Goal: Information Seeking & Learning: Understand process/instructions

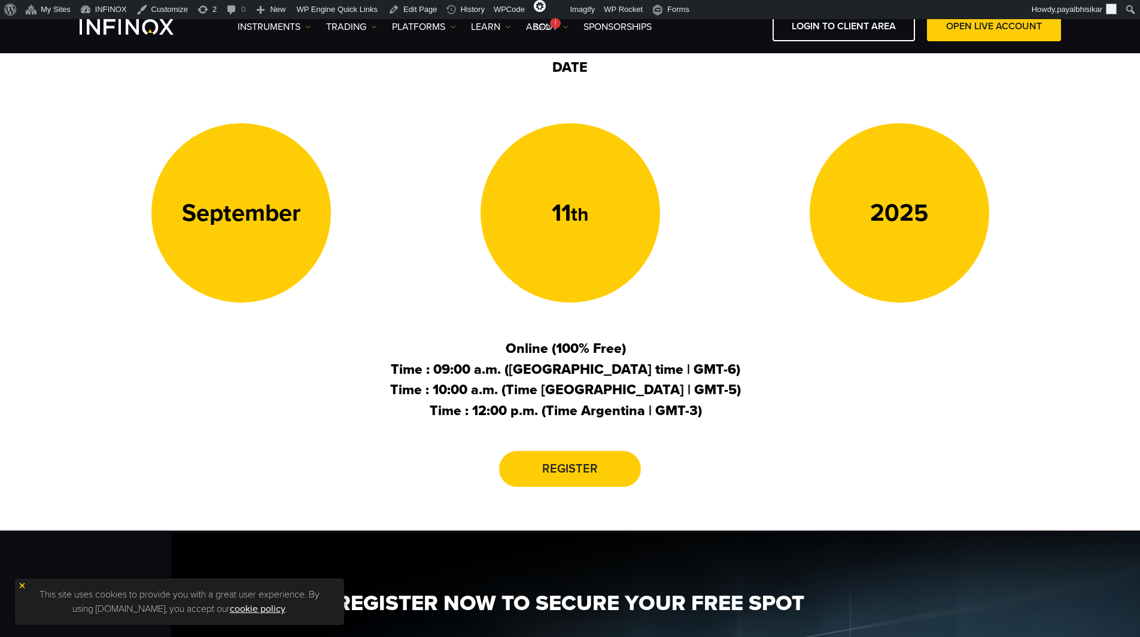
scroll to position [359, 0]
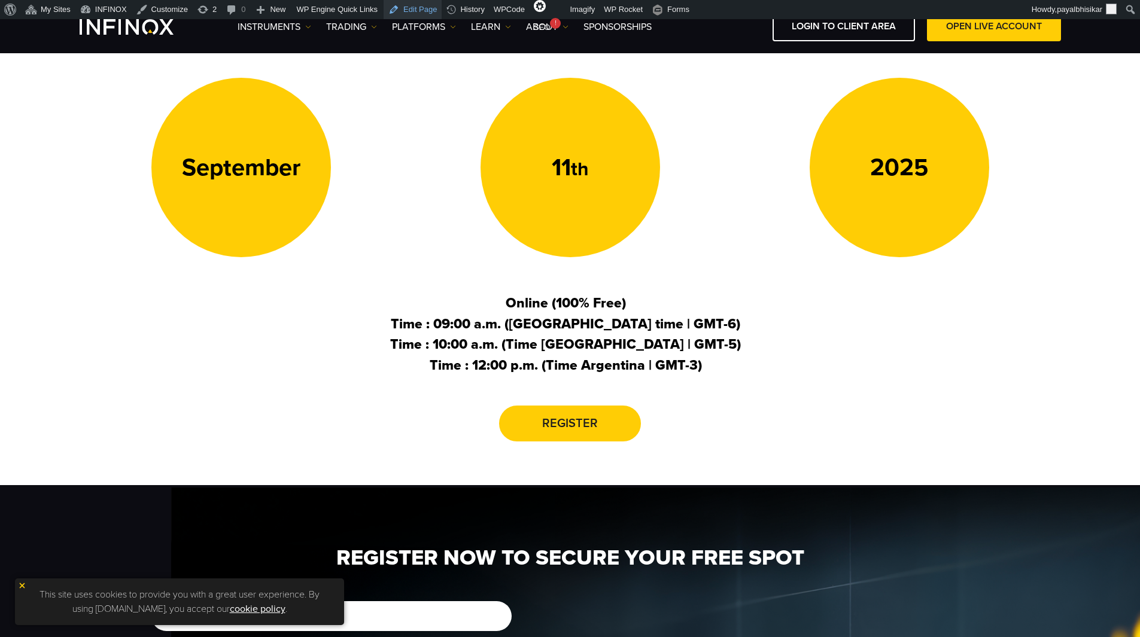
click at [418, 7] on link "Edit Page" at bounding box center [413, 9] width 58 height 19
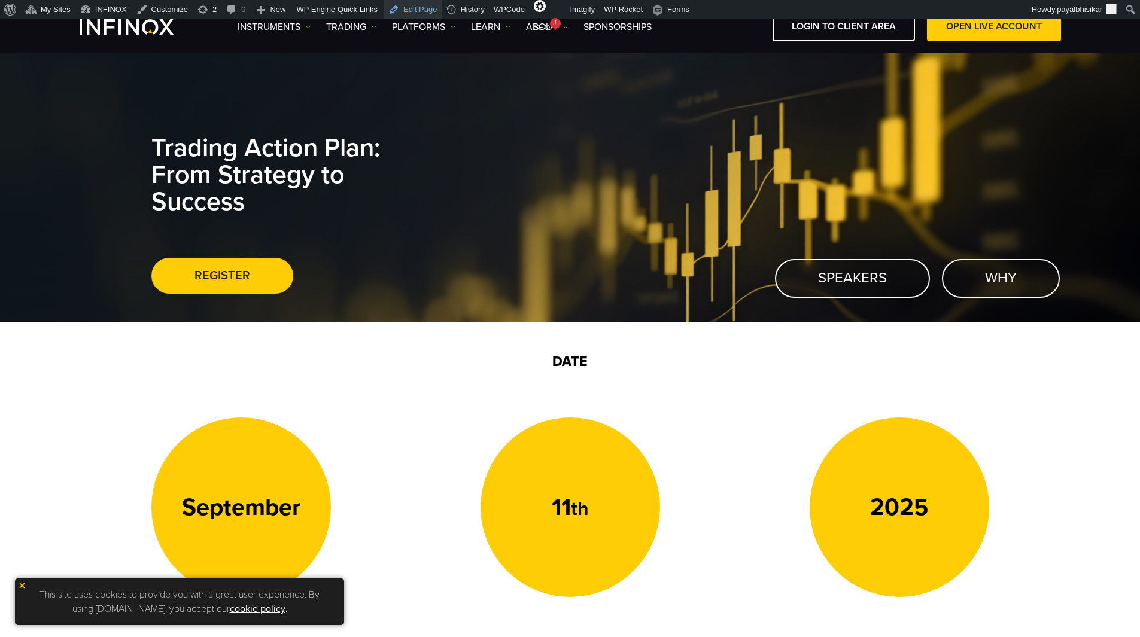
scroll to position [0, 0]
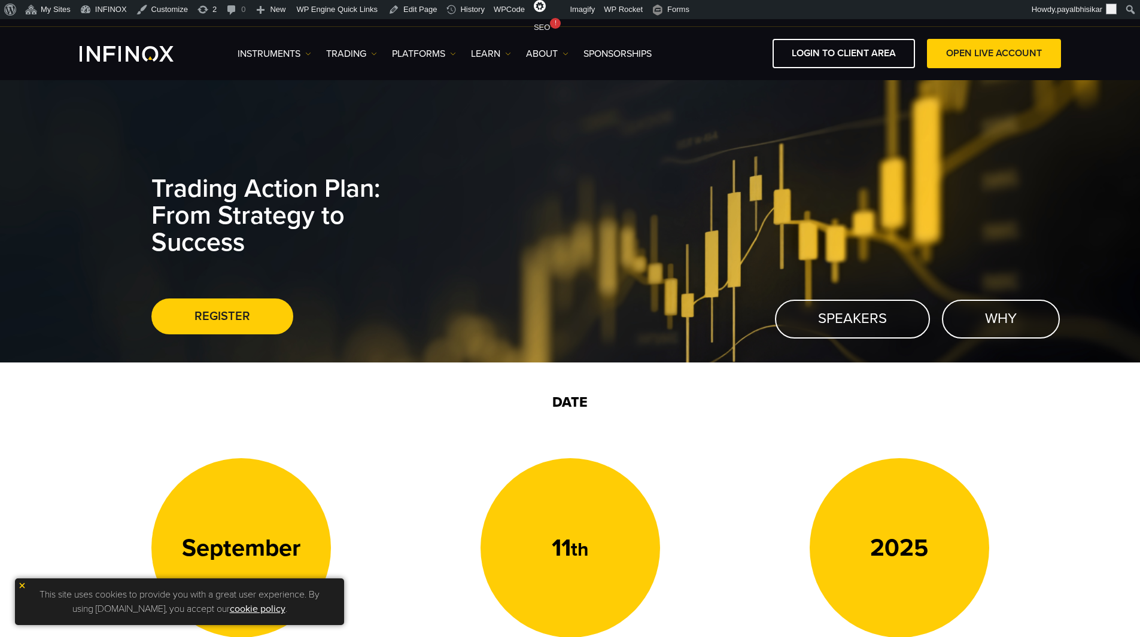
click at [24, 584] on img at bounding box center [22, 586] width 8 height 8
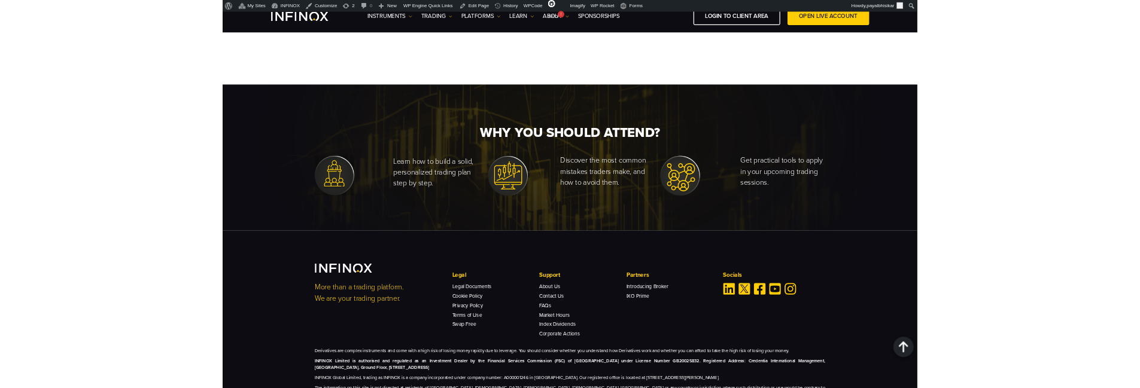
scroll to position [1650, 0]
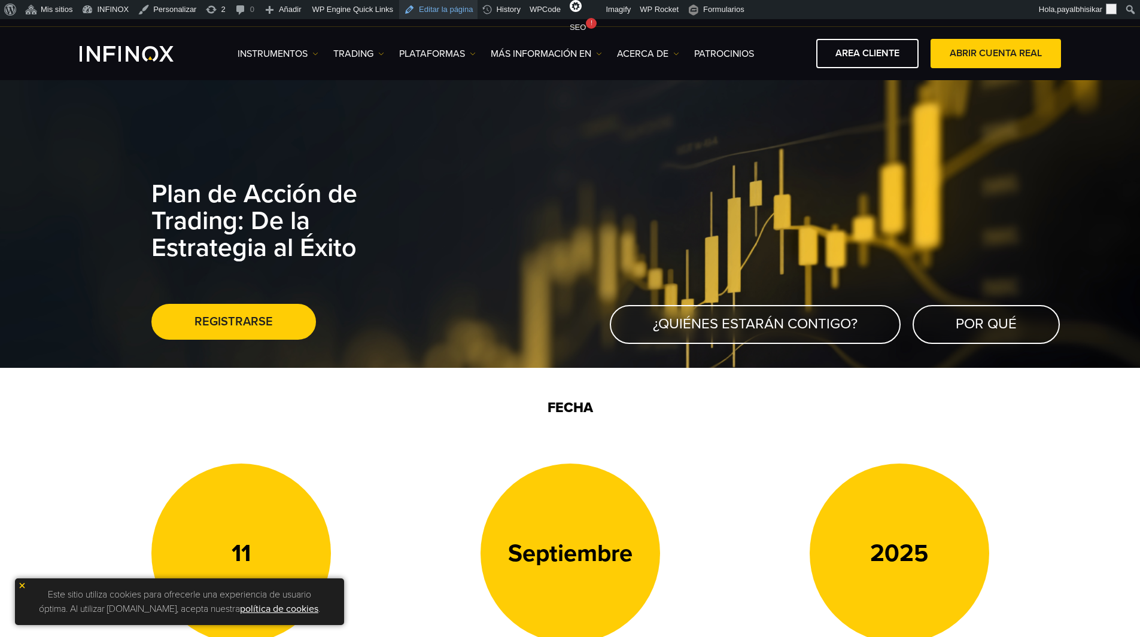
click at [417, 7] on link "Editar la página" at bounding box center [438, 9] width 78 height 19
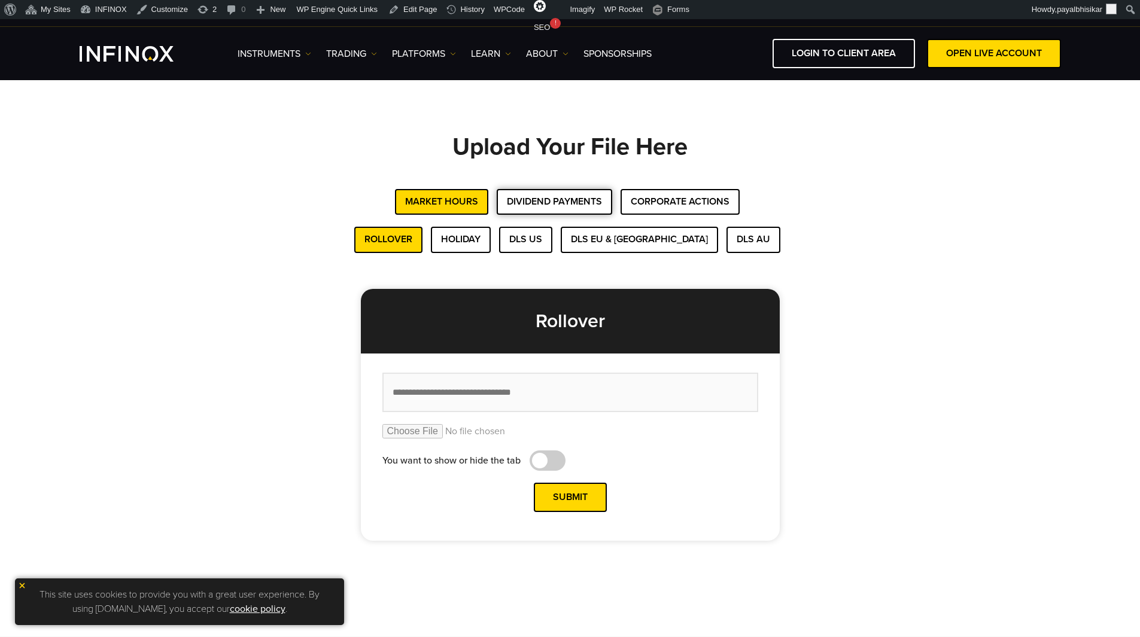
click at [560, 203] on button "Dividend Payments" at bounding box center [555, 202] width 116 height 26
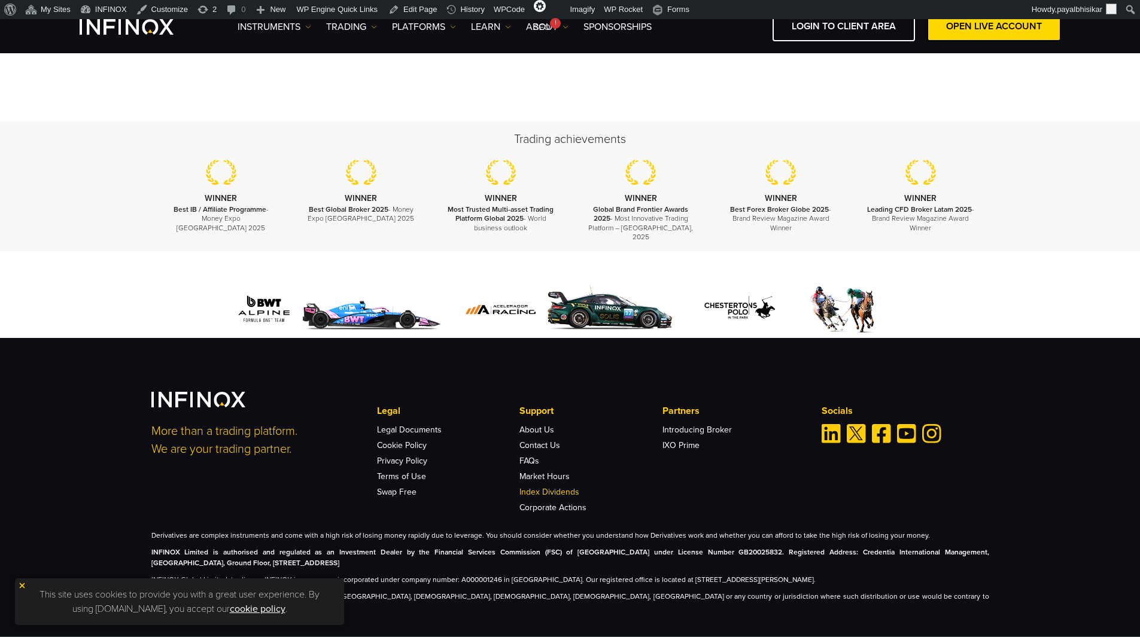
click at [554, 487] on link "Index Dividends" at bounding box center [550, 492] width 60 height 10
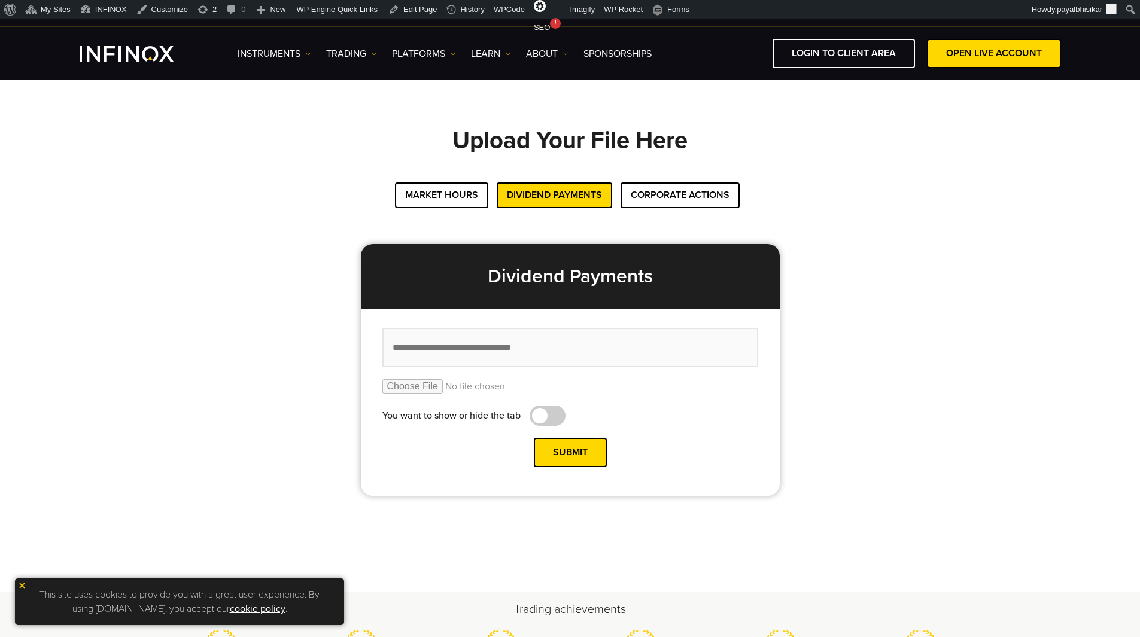
click at [437, 388] on input "file" at bounding box center [570, 386] width 376 height 14
type input "**********"
click at [585, 346] on input "text" at bounding box center [570, 348] width 376 height 40
paste input "**********"
type input "**********"
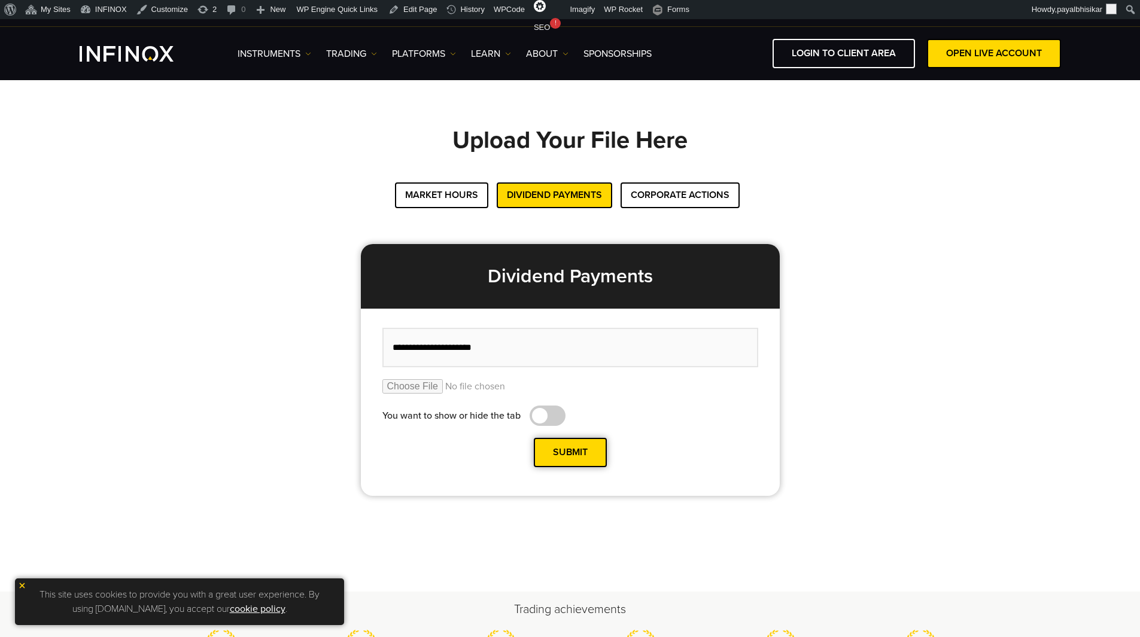
click at [575, 455] on button "Submit" at bounding box center [570, 452] width 73 height 29
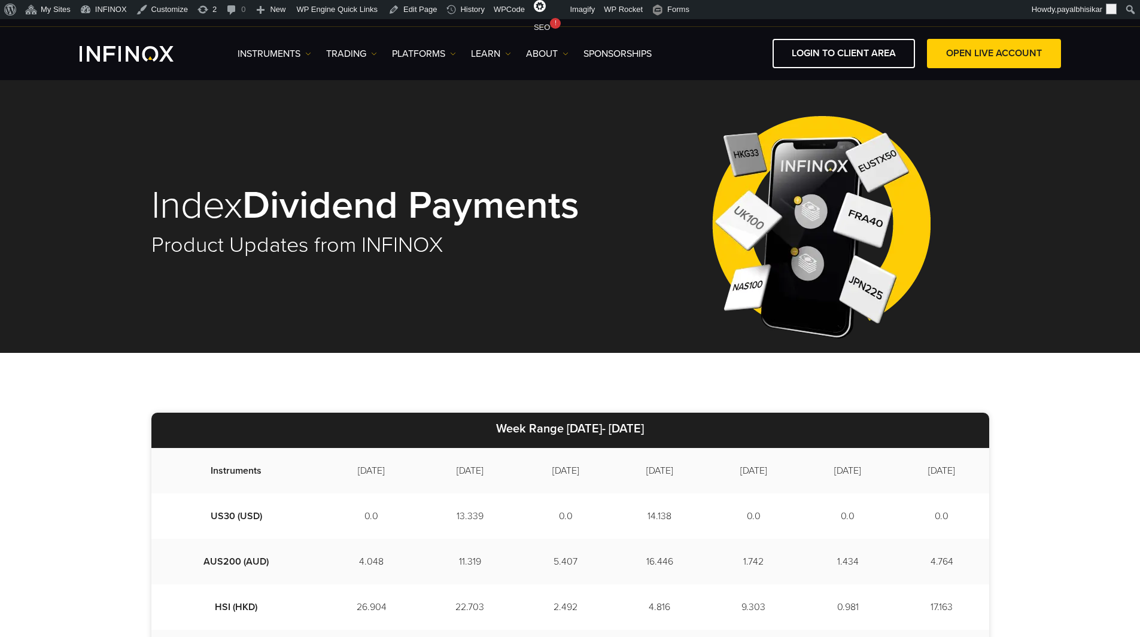
drag, startPoint x: 540, startPoint y: 430, endPoint x: 674, endPoint y: 427, distance: 134.1
click at [674, 427] on p "Week Range 2025/09/01- 2025/09/09" at bounding box center [570, 430] width 838 height 35
copy strong "2025/09/01- 2025/09/09"
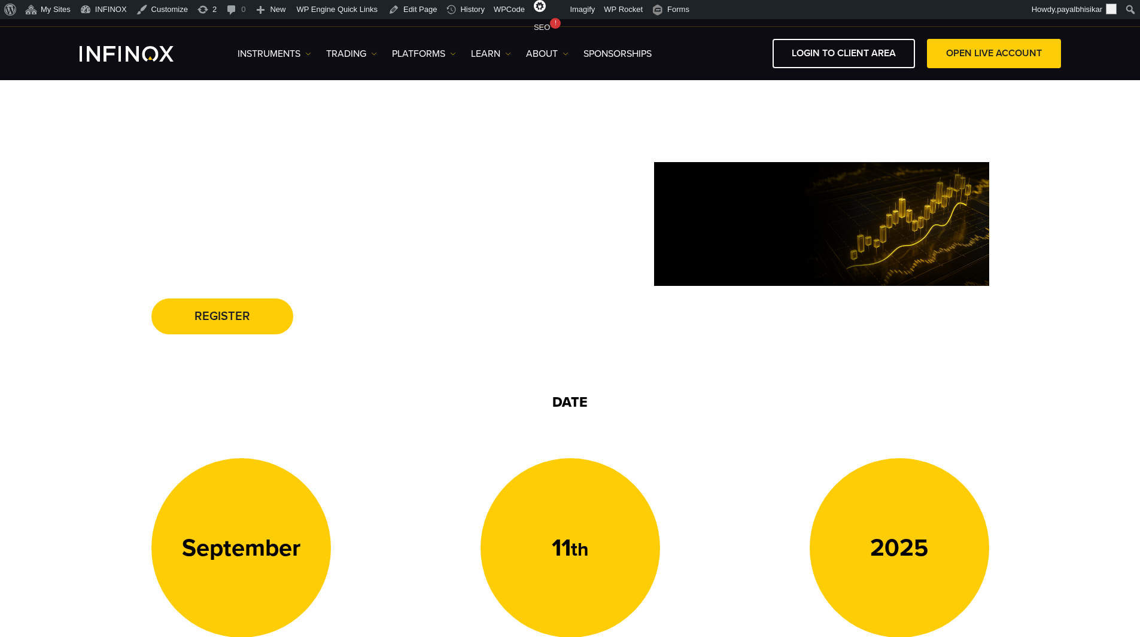
click at [60, 406] on div "DATE September 11 th 2025 Online (100% Free) Time : 09:00 a.m. (Mexico City tim…" at bounding box center [570, 615] width 1140 height 504
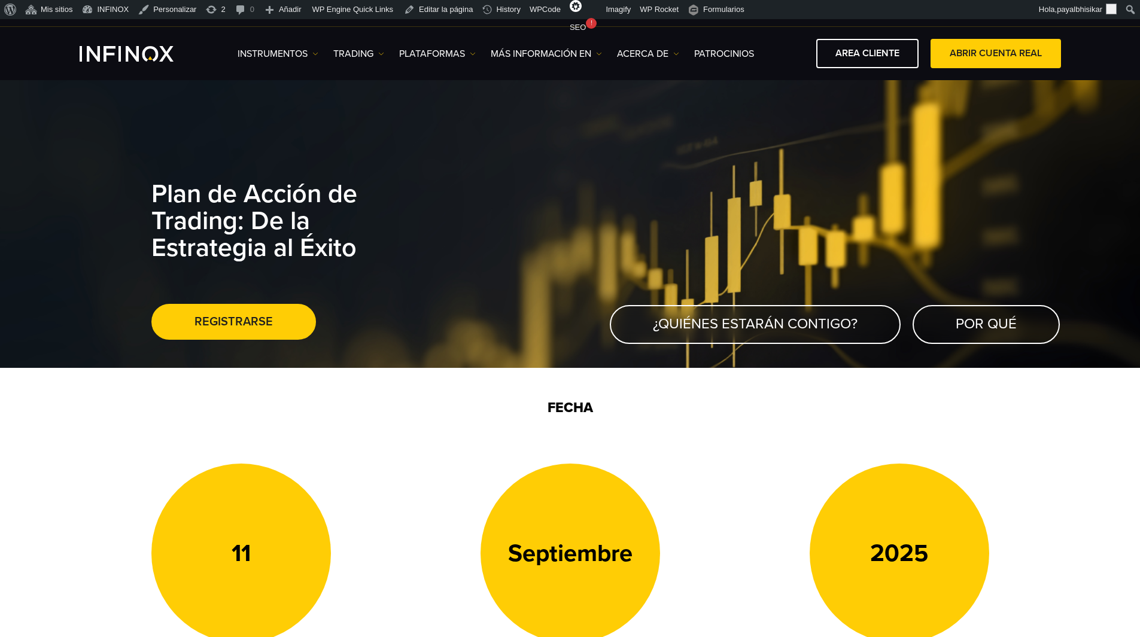
click at [815, 197] on div "Plan de Acción de Trading: De la Estrategia al Éxito Registrarse" at bounding box center [570, 229] width 838 height 277
drag, startPoint x: 572, startPoint y: 172, endPoint x: 485, endPoint y: 190, distance: 88.7
click at [485, 190] on div "Plan de Acción de Trading: De la Estrategia al Éxito Registrarse" at bounding box center [570, 229] width 838 height 277
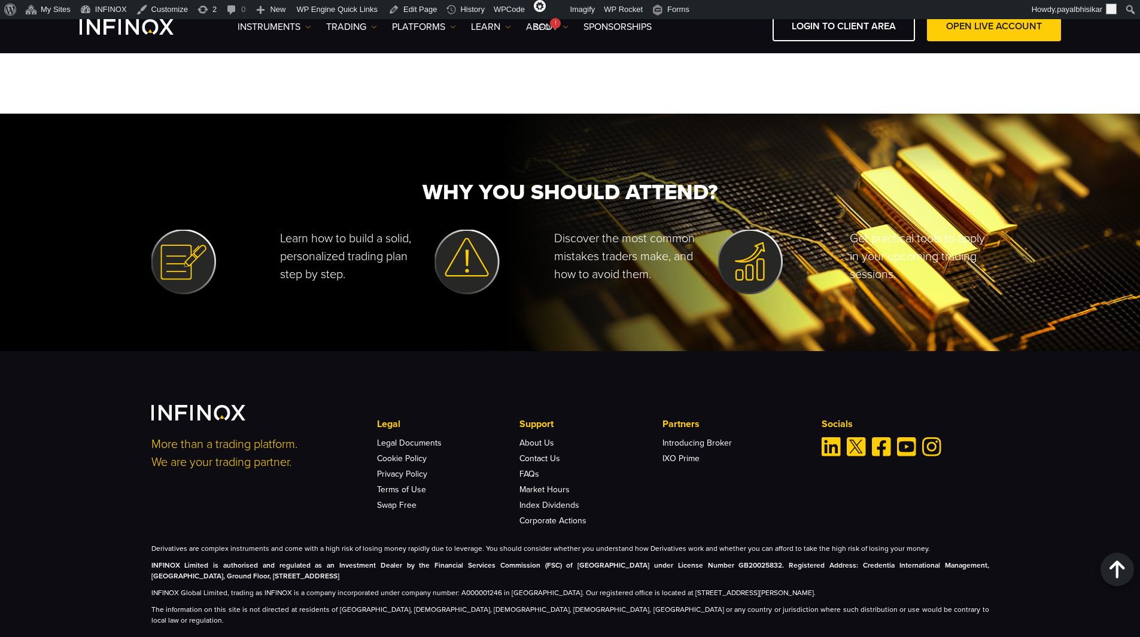
scroll to position [1827, 0]
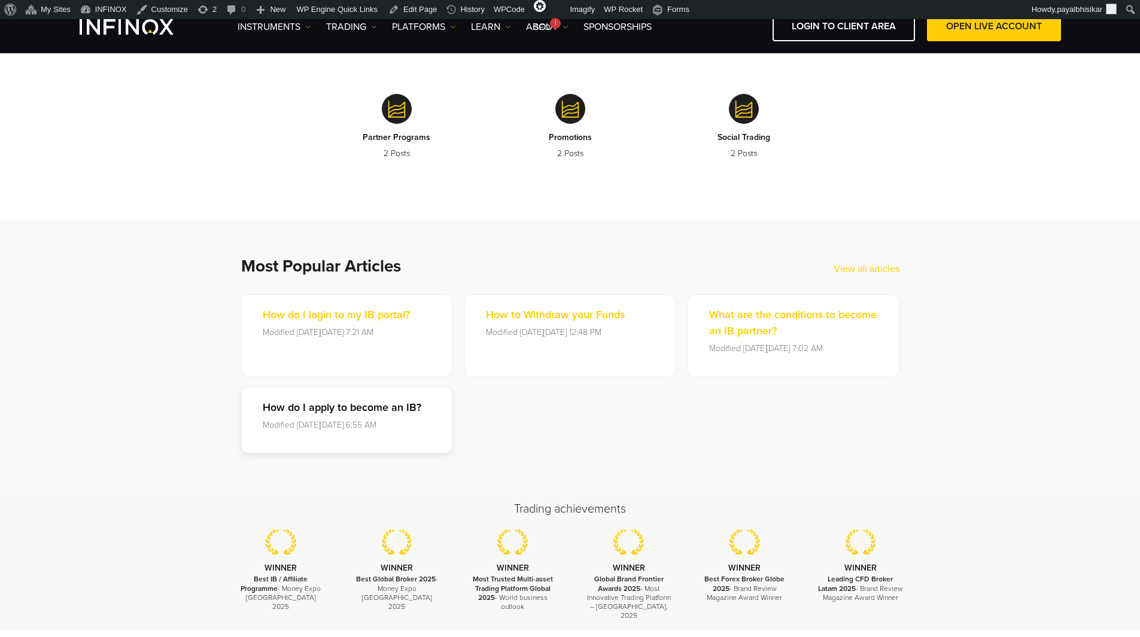
scroll to position [599, 0]
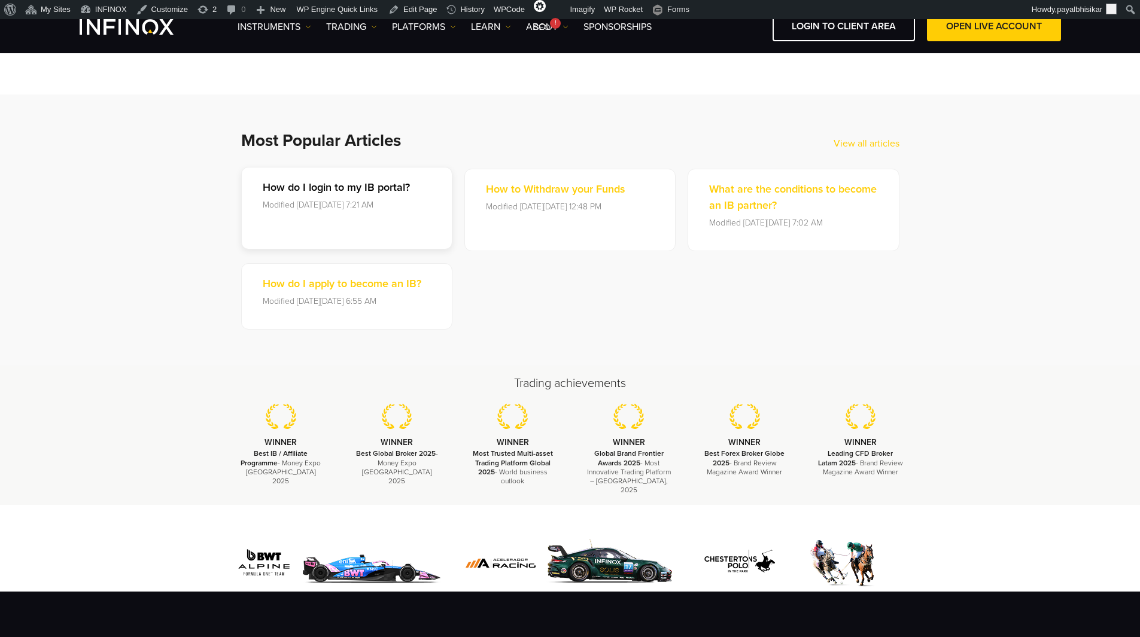
click at [360, 184] on p "How do I login to my IB portal?" at bounding box center [336, 188] width 147 height 16
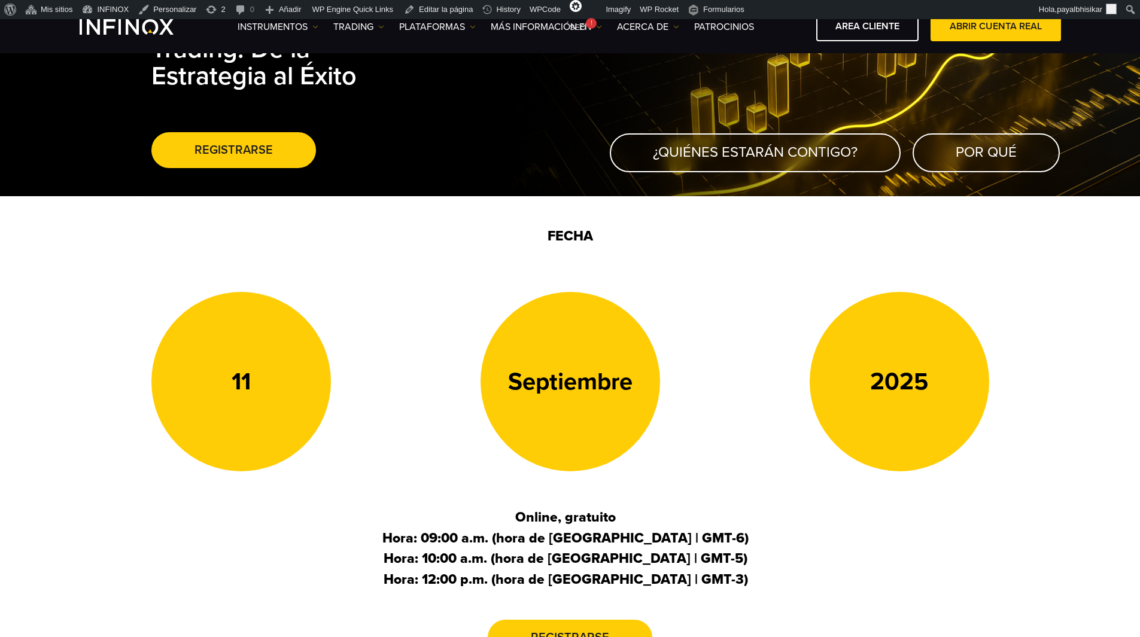
scroll to position [120, 0]
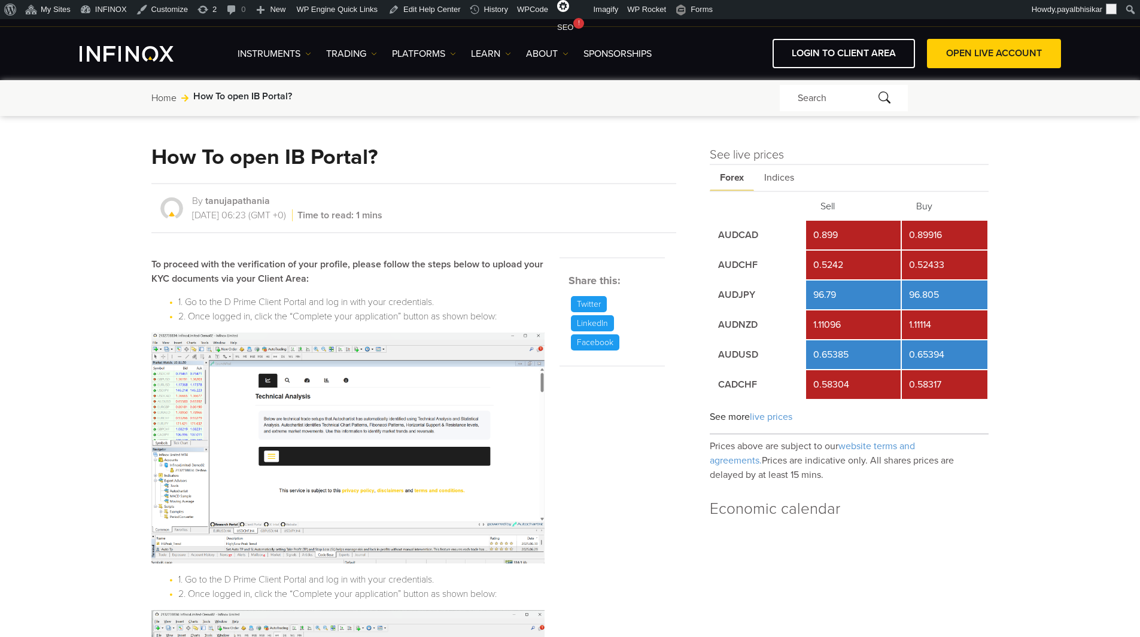
click at [621, 408] on div "Share this: Twitter LinkedIn Facebook" at bounding box center [612, 567] width 105 height 621
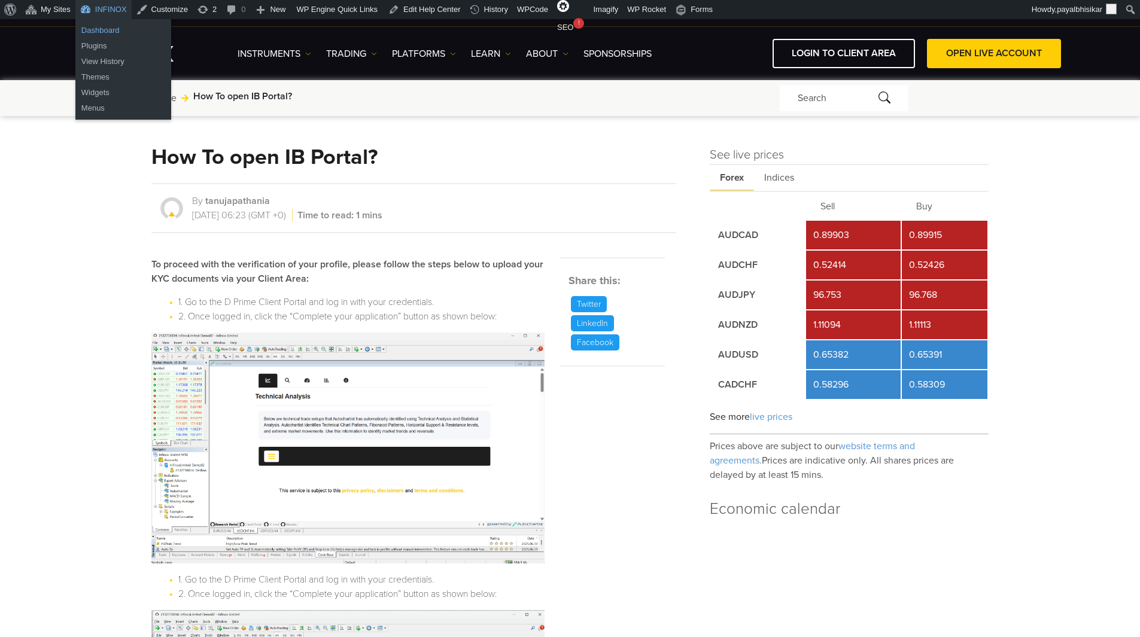
click at [109, 26] on link "Dashboard" at bounding box center [123, 31] width 96 height 16
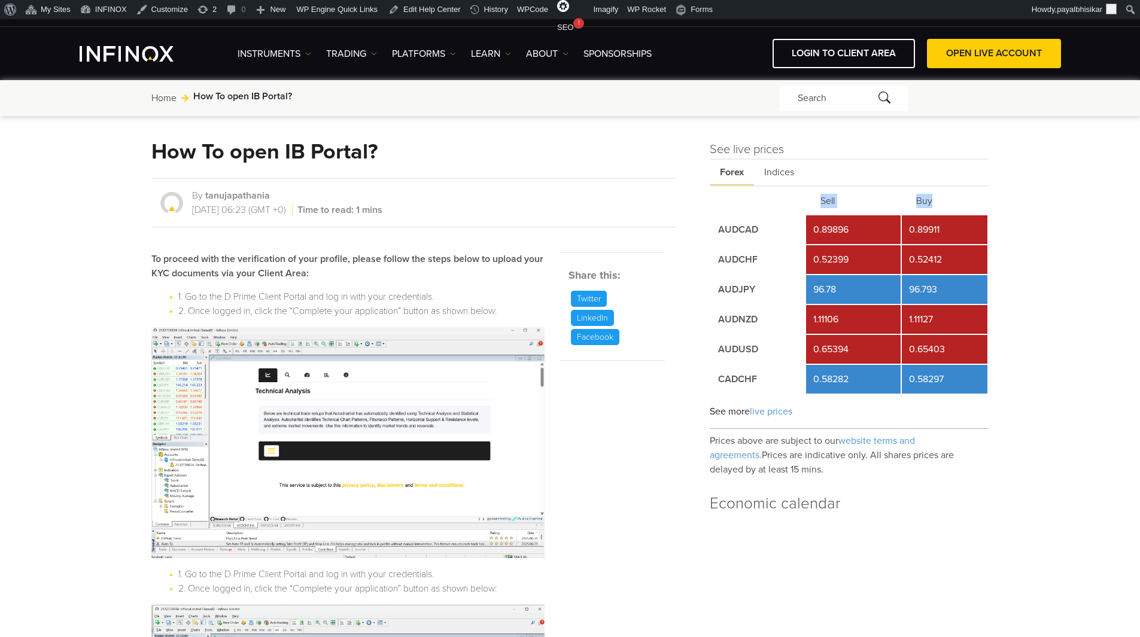
drag, startPoint x: 819, startPoint y: 203, endPoint x: 937, endPoint y: 198, distance: 118.0
click at [937, 198] on tr "Sell Buy" at bounding box center [849, 201] width 277 height 26
click at [773, 174] on span "Indices" at bounding box center [779, 173] width 50 height 26
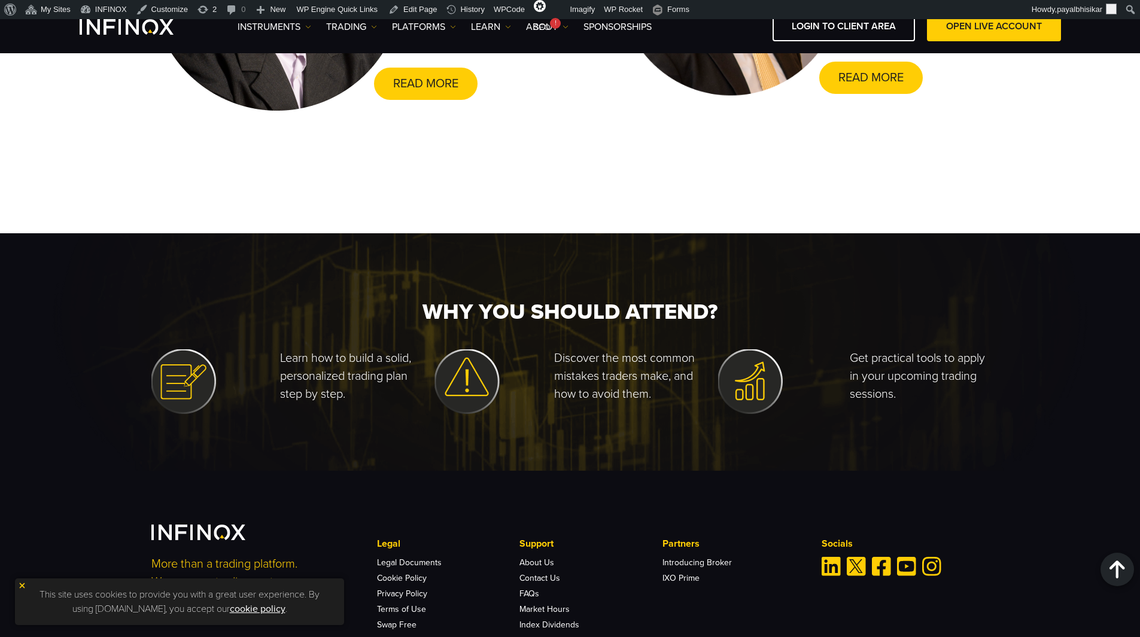
scroll to position [1827, 0]
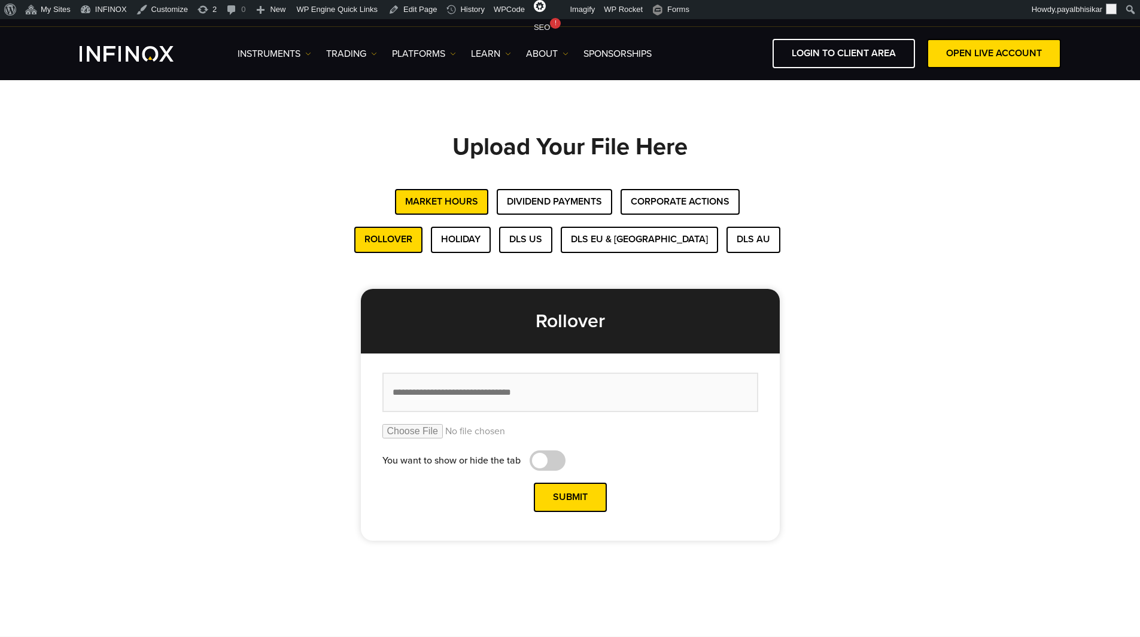
click at [308, 203] on div "Market Hours Dividend Payments Corporate Actions" at bounding box center [570, 202] width 838 height 26
click at [548, 201] on button "Dividend Payments" at bounding box center [555, 202] width 116 height 26
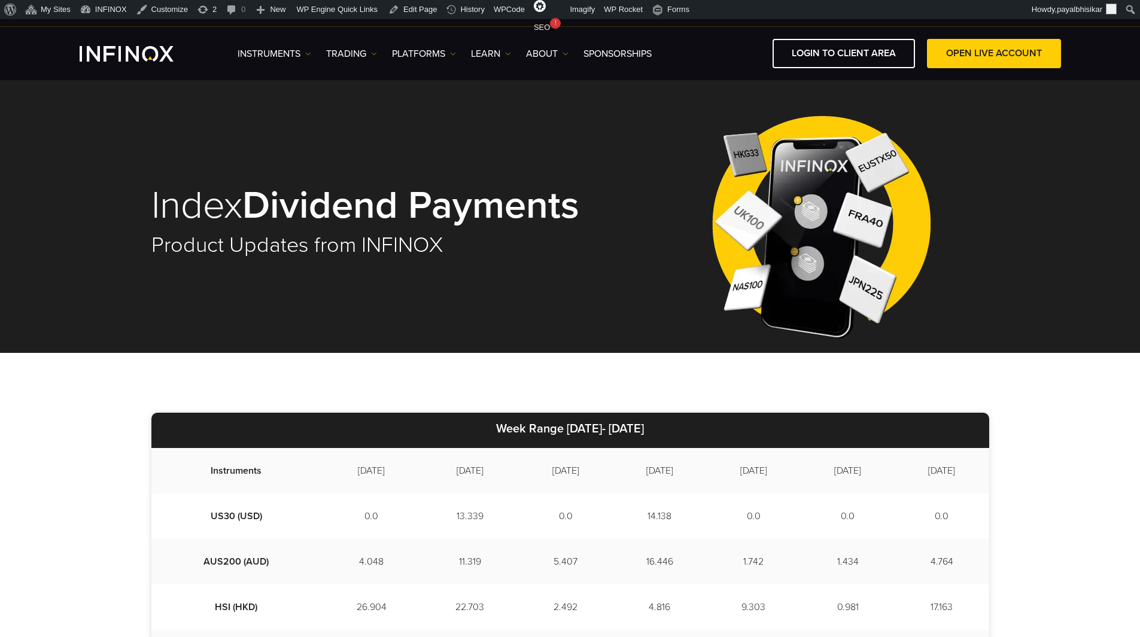
click at [65, 277] on div "Index Dividend Payments Product Updates from INFINOX" at bounding box center [570, 216] width 1140 height 273
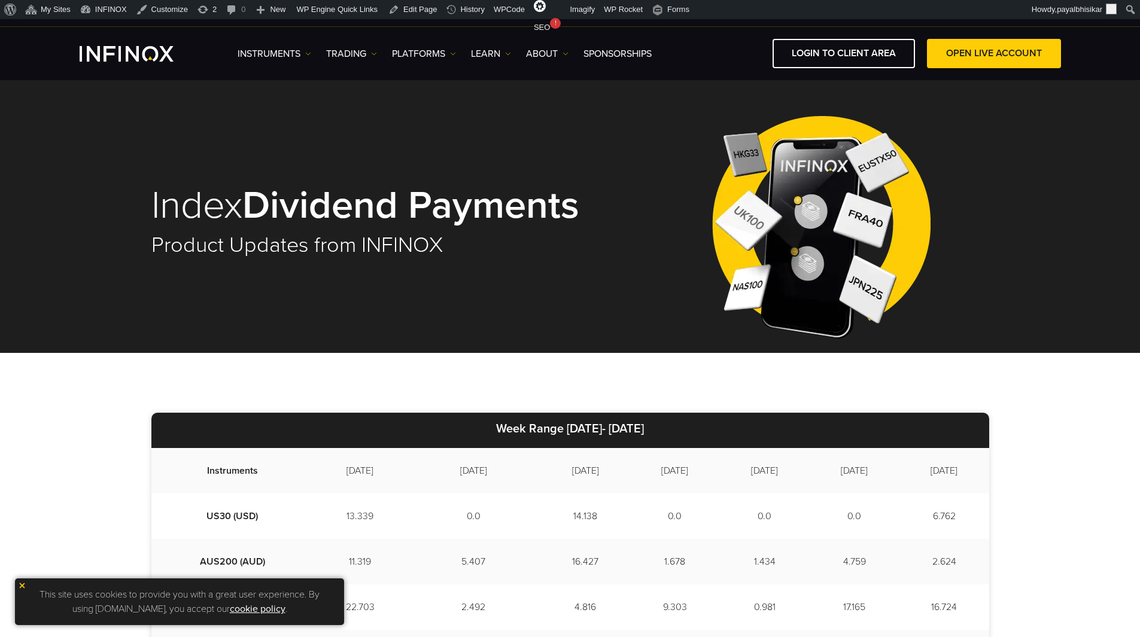
click at [23, 585] on img at bounding box center [22, 586] width 8 height 8
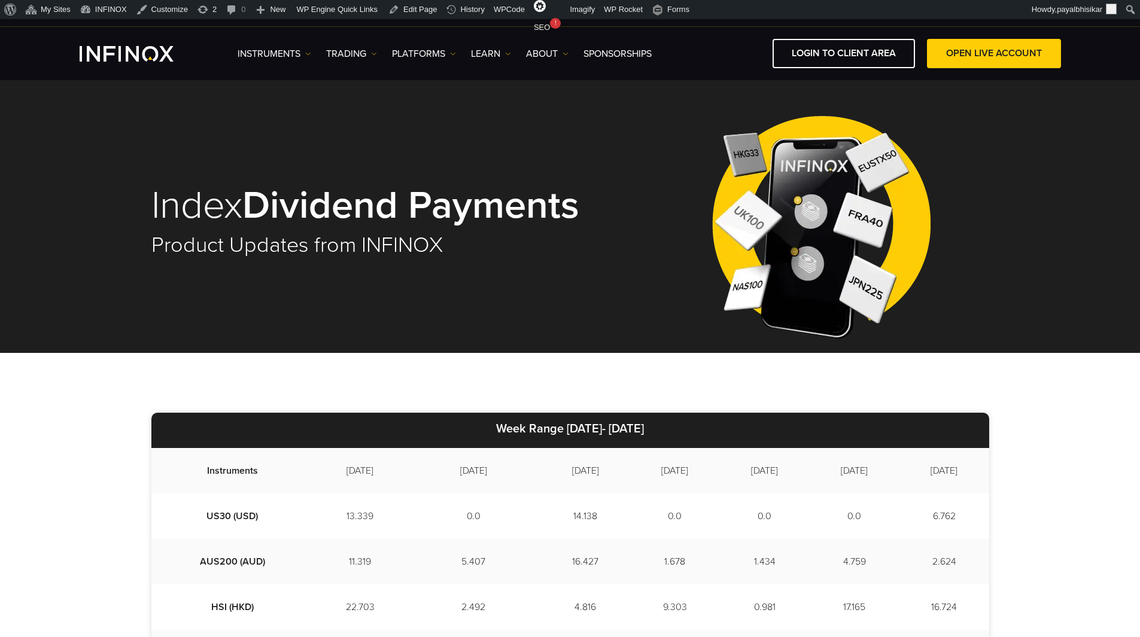
drag, startPoint x: 469, startPoint y: 429, endPoint x: 534, endPoint y: 430, distance: 64.7
click at [534, 430] on strong "Week Range" at bounding box center [530, 429] width 68 height 14
click at [231, 466] on td "Instruments" at bounding box center [232, 470] width 163 height 45
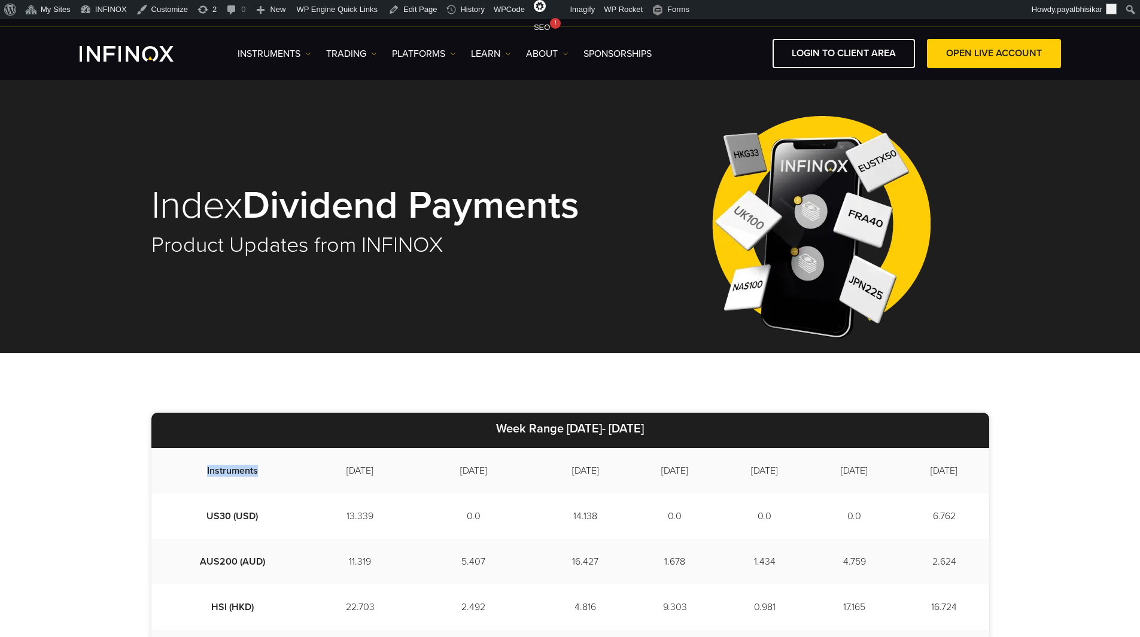
click at [231, 466] on td "Instruments" at bounding box center [232, 470] width 163 height 45
drag, startPoint x: 468, startPoint y: 430, endPoint x: 534, endPoint y: 430, distance: 66.4
click at [534, 430] on p "Week Range 2025/09/02- 2025/09/10" at bounding box center [570, 430] width 838 height 35
drag, startPoint x: 539, startPoint y: 426, endPoint x: 669, endPoint y: 427, distance: 129.9
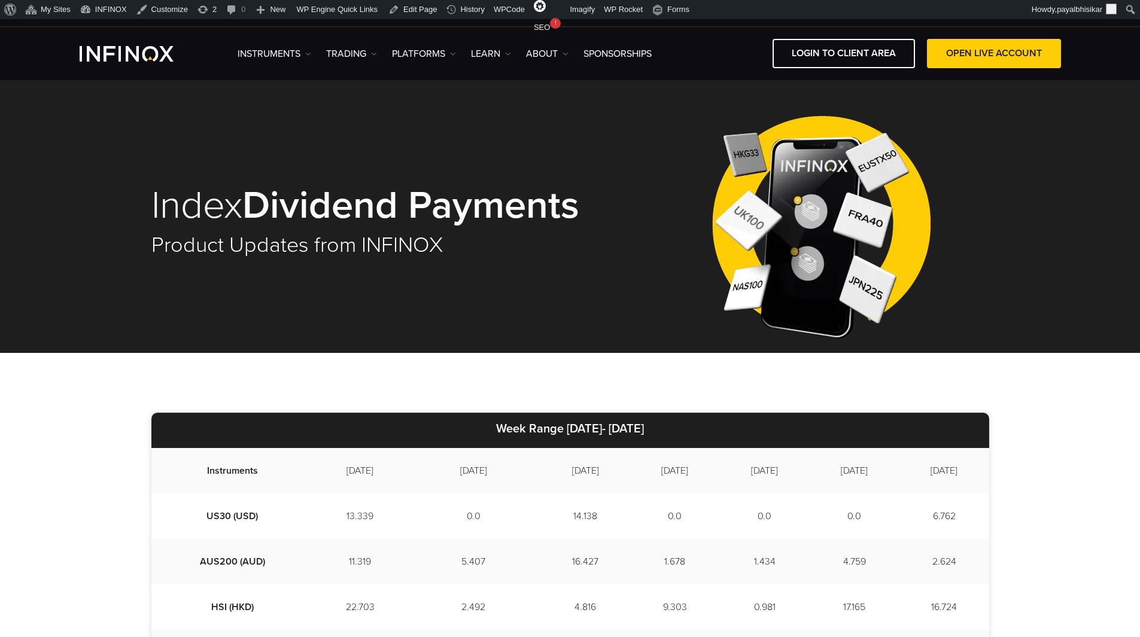
click at [644, 427] on strong "2025/09/02- 2025/09/10" at bounding box center [605, 429] width 77 height 14
copy strong "2025/09/02- 2025/09/10"
click at [609, 348] on div "Index Dividend Payments Product Updates from INFINOX" at bounding box center [570, 222] width 838 height 262
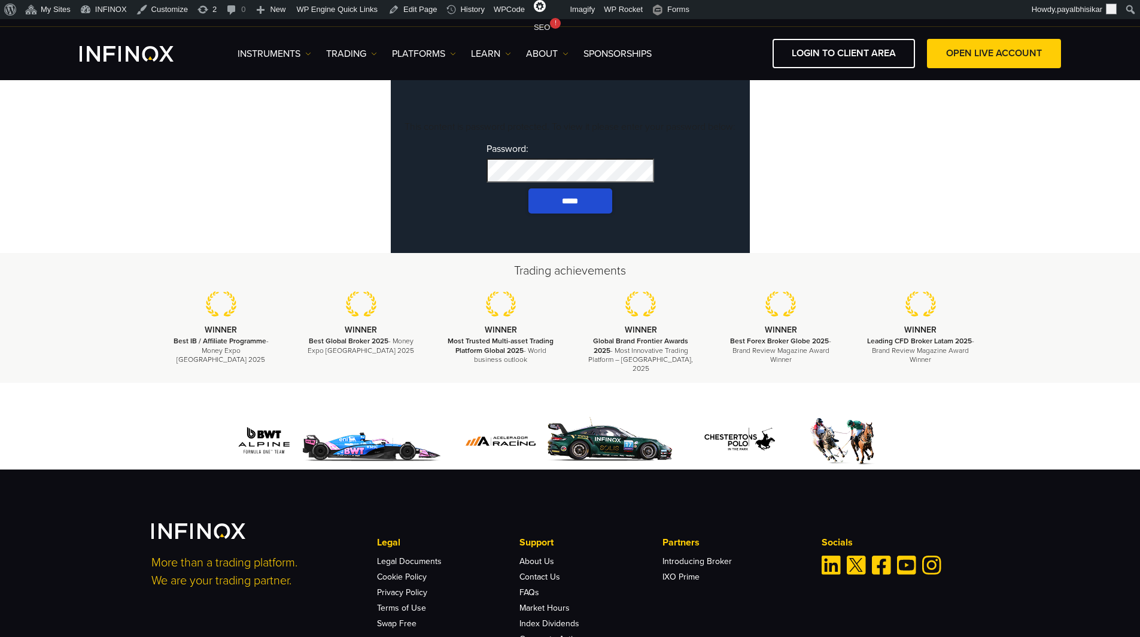
click at [321, 192] on body "IX PARTNERS IXO PRIME JOIN OUR MAILING LIST Never Miss a Trading Opportunity wi…" at bounding box center [570, 394] width 1140 height 789
click at [540, 214] on input "*****" at bounding box center [570, 201] width 84 height 25
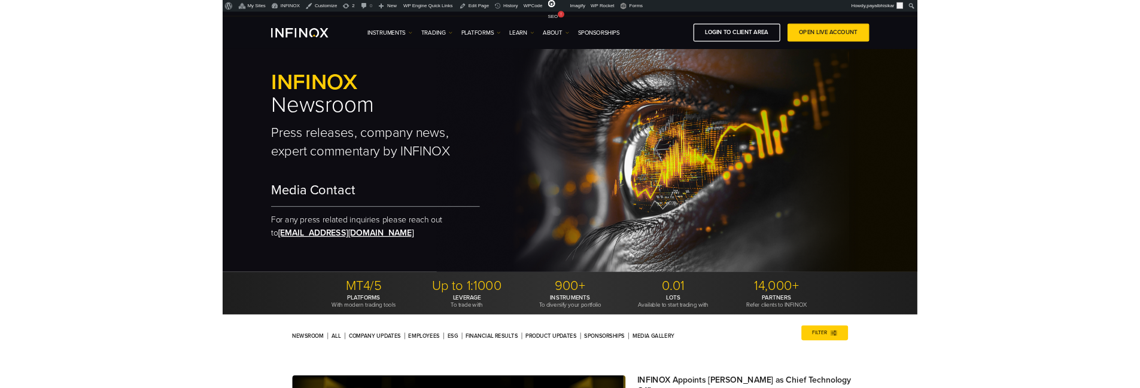
scroll to position [299, 0]
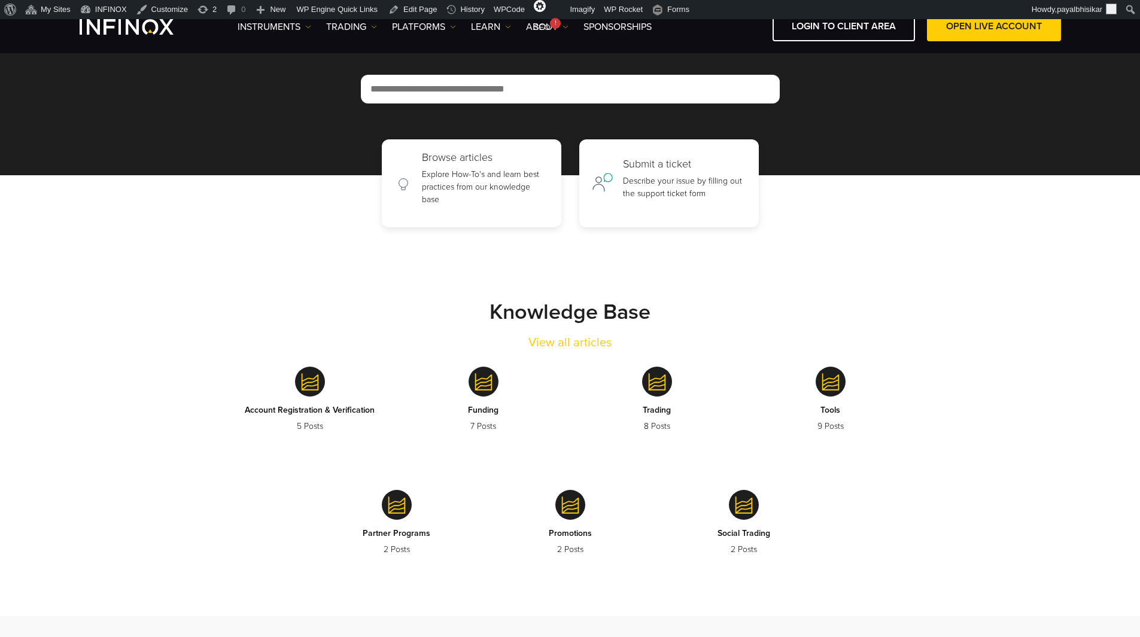
scroll to position [120, 0]
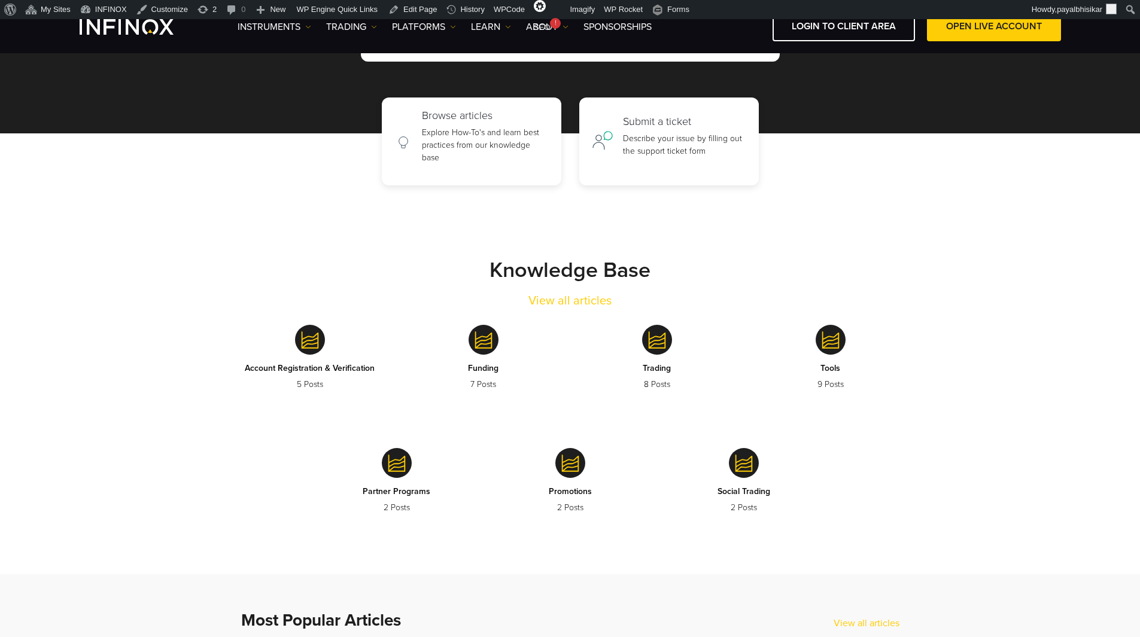
click at [160, 212] on section "Knowledge Base View all articles Account Registration & Verification 5 Posts Fu…" at bounding box center [570, 380] width 1140 height 389
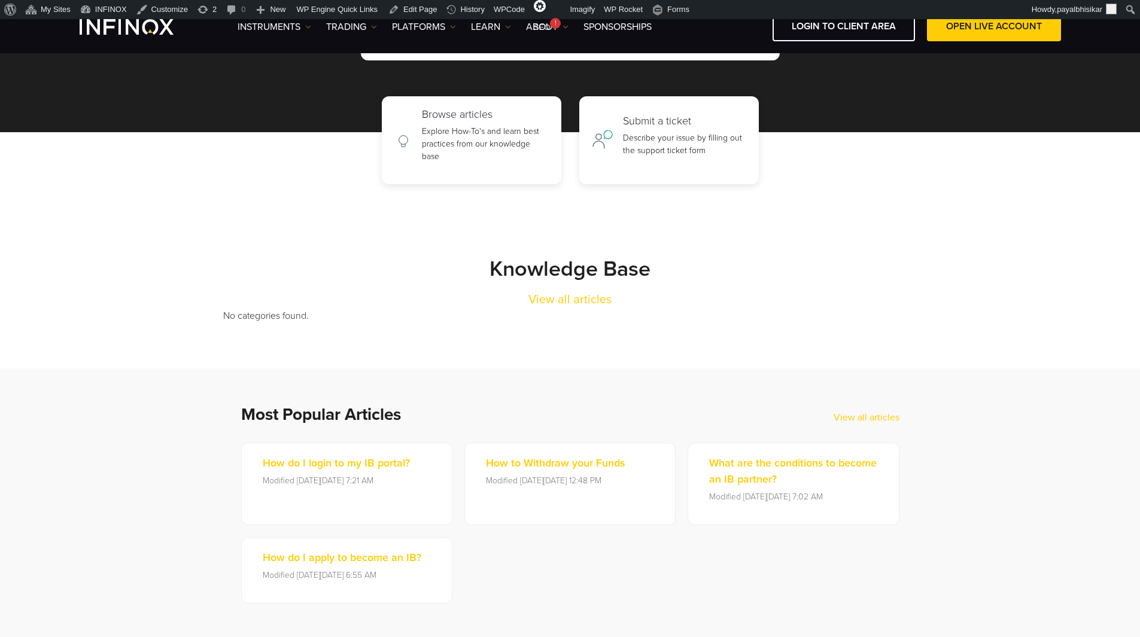
click at [263, 312] on p "No categories found." at bounding box center [570, 316] width 694 height 14
click at [368, 326] on section "Knowledge Base View all articles No categories found." at bounding box center [570, 276] width 1140 height 184
click at [306, 230] on section "Knowledge Base View all articles No categories found." at bounding box center [570, 276] width 1140 height 184
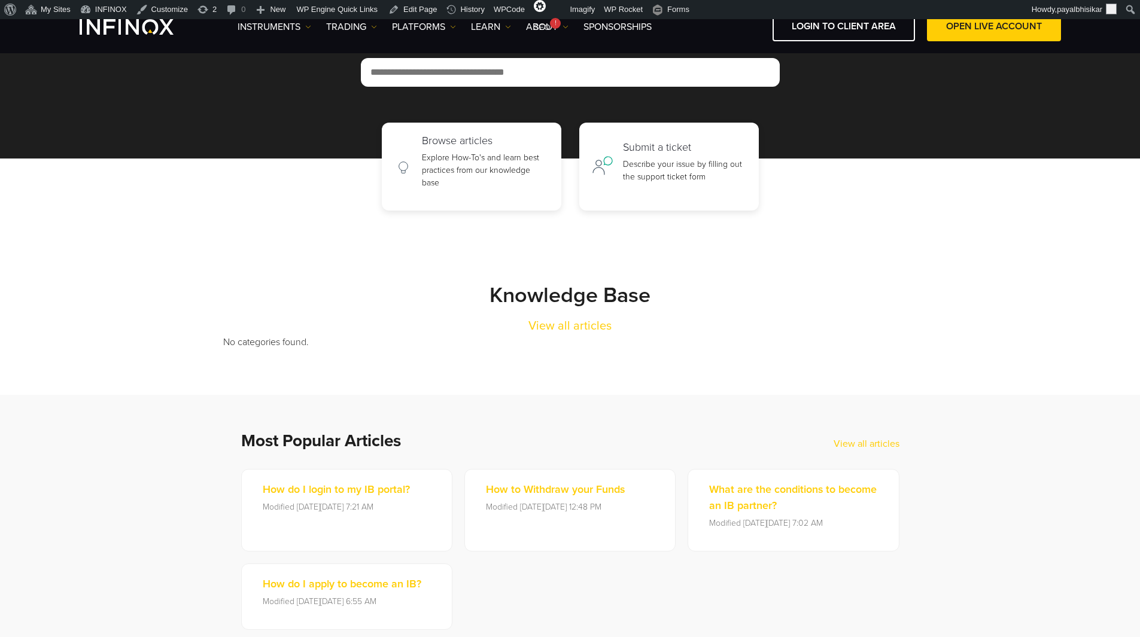
scroll to position [120, 0]
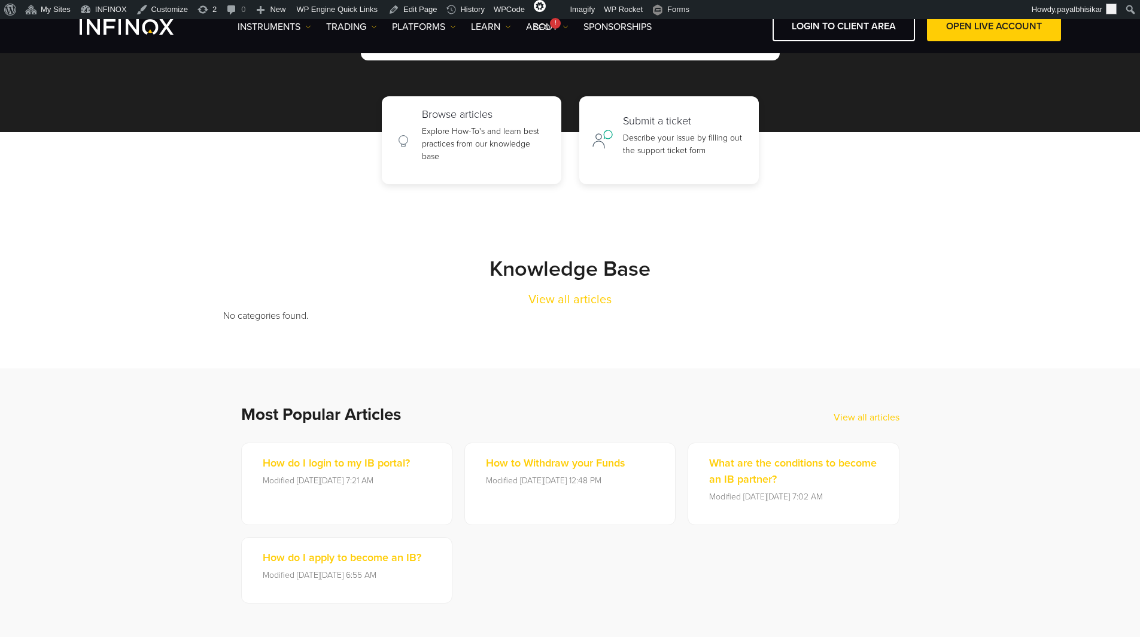
click at [160, 293] on section "Knowledge Base View all articles No categories found." at bounding box center [570, 276] width 1140 height 184
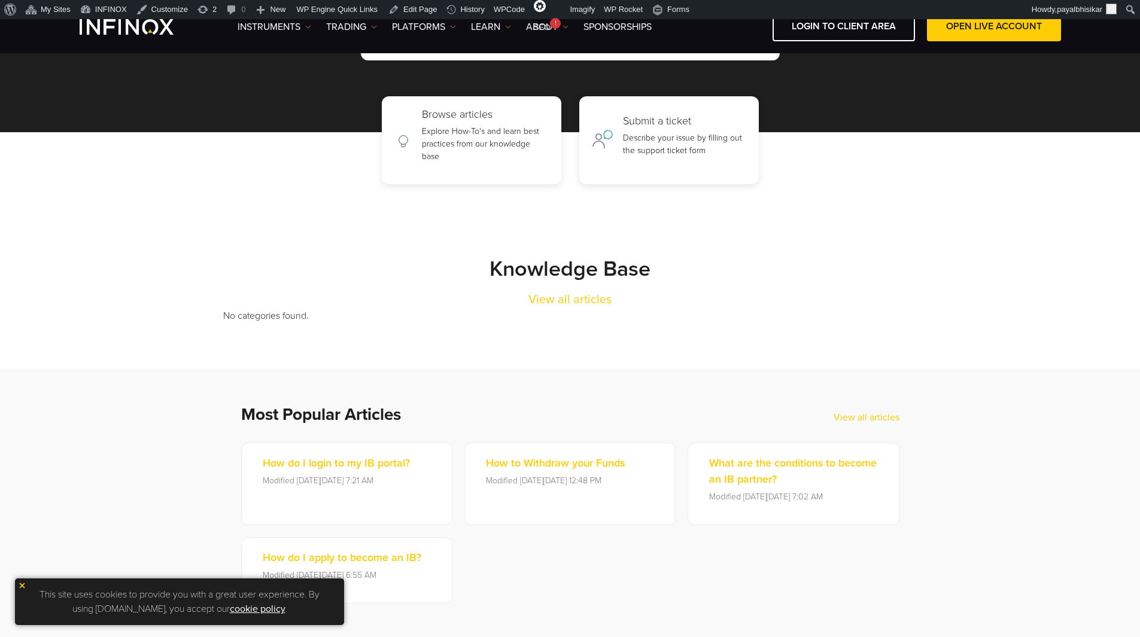
click at [434, 280] on div "Knowledge Base View all articles" at bounding box center [570, 282] width 694 height 53
click at [17, 587] on div "This site uses cookies to provide you with a great user experience. By using [D…" at bounding box center [179, 602] width 329 height 47
click at [22, 588] on img at bounding box center [22, 586] width 8 height 8
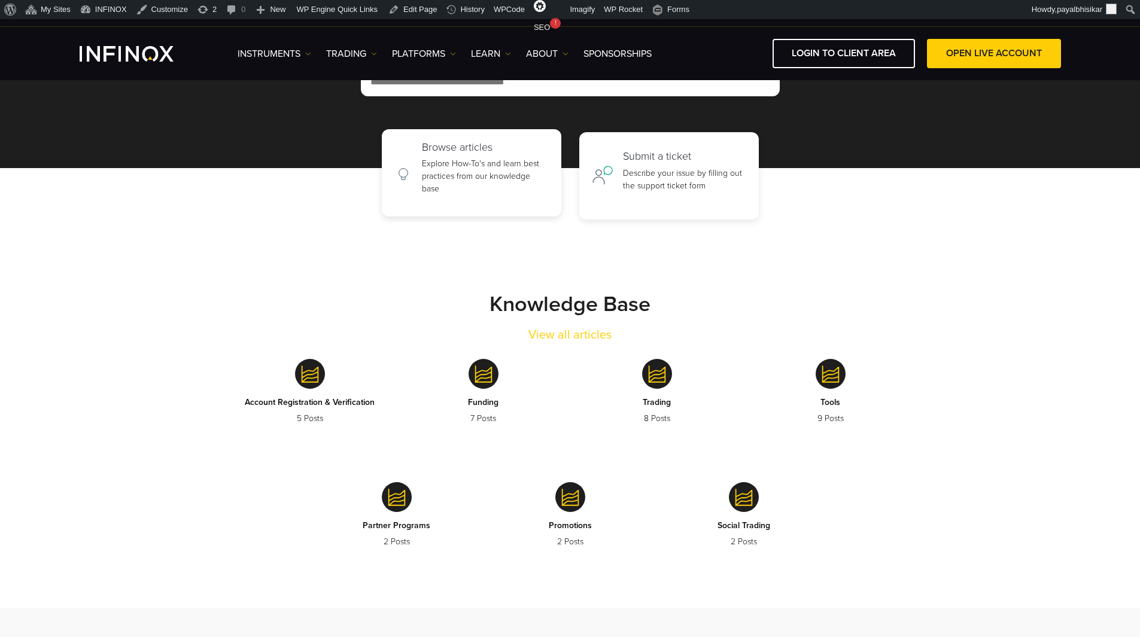
scroll to position [120, 0]
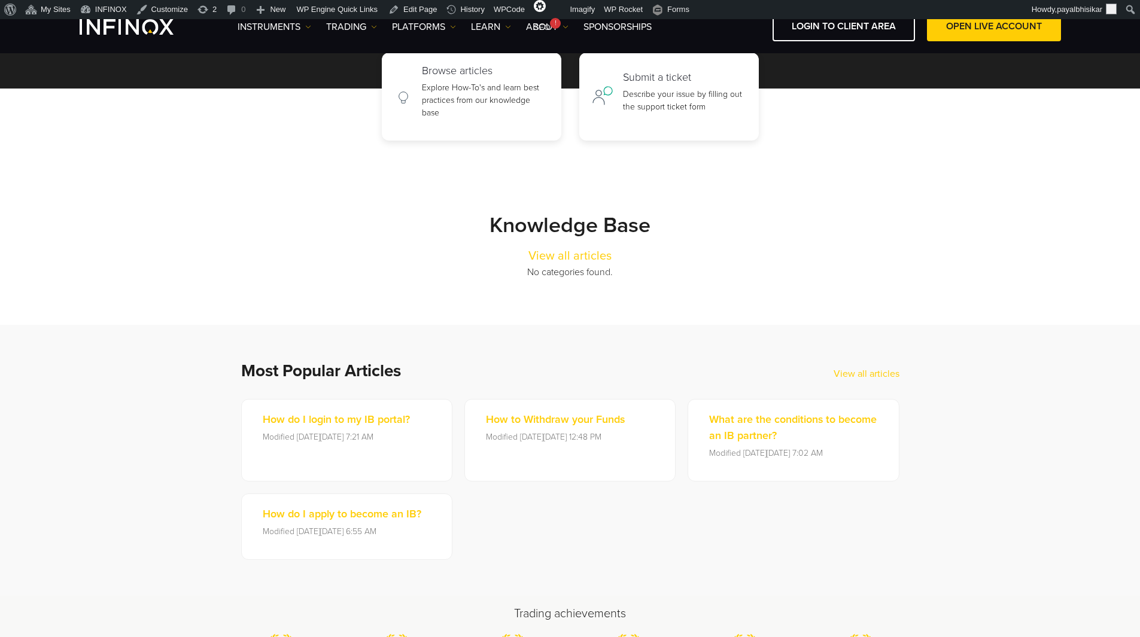
scroll to position [120, 0]
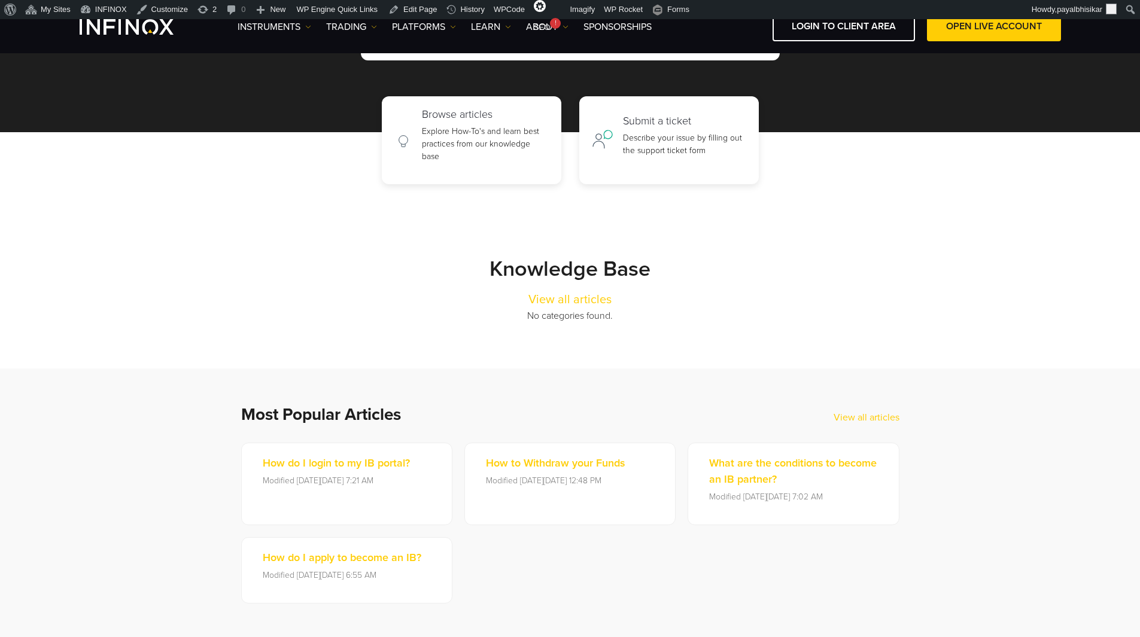
click at [452, 277] on div "Knowledge Base View all articles" at bounding box center [570, 282] width 694 height 53
click at [357, 272] on div "Knowledge Base View all articles" at bounding box center [570, 282] width 694 height 53
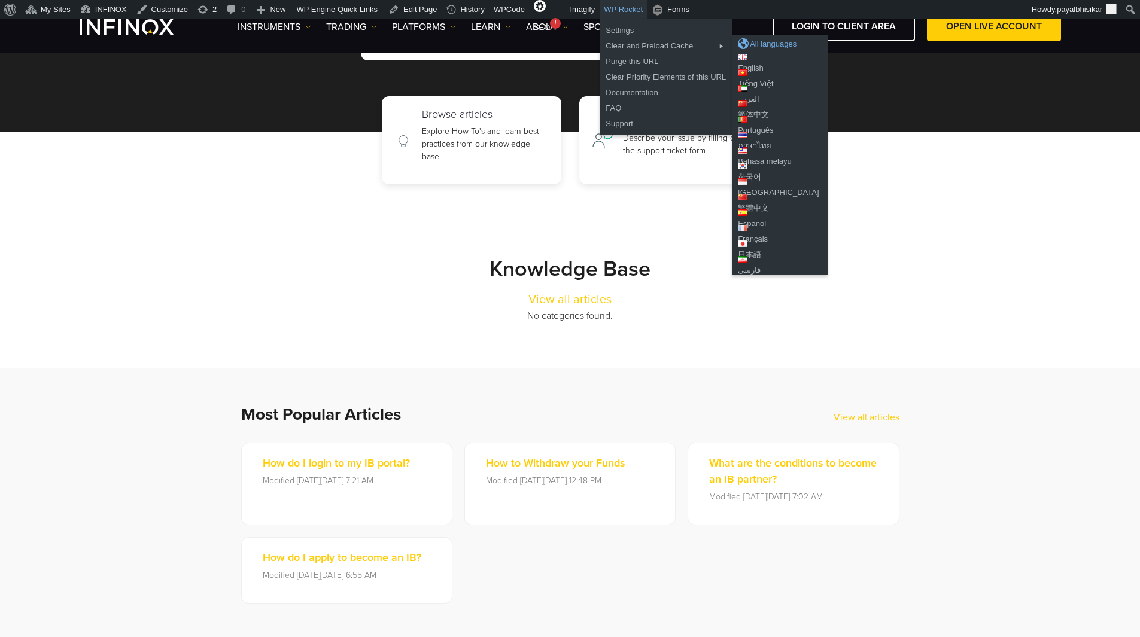
click at [749, 40] on div "All languages" at bounding box center [780, 44] width 84 height 12
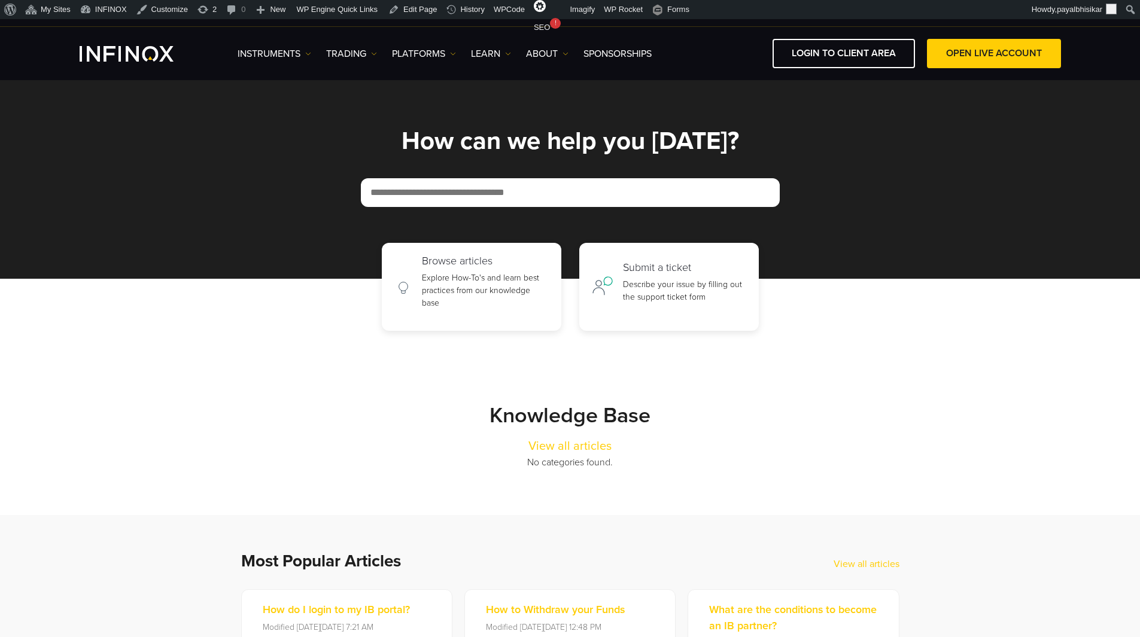
click at [346, 362] on section "Knowledge Base View all articles No categories found." at bounding box center [570, 423] width 1140 height 184
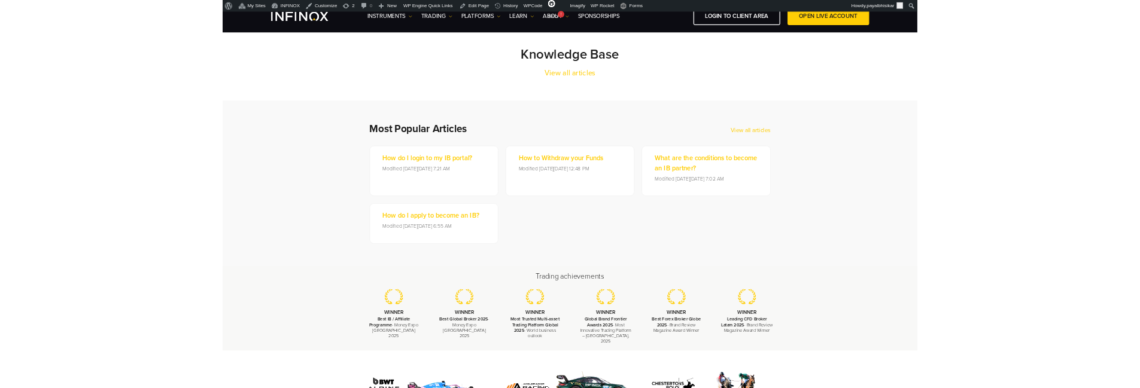
scroll to position [239, 0]
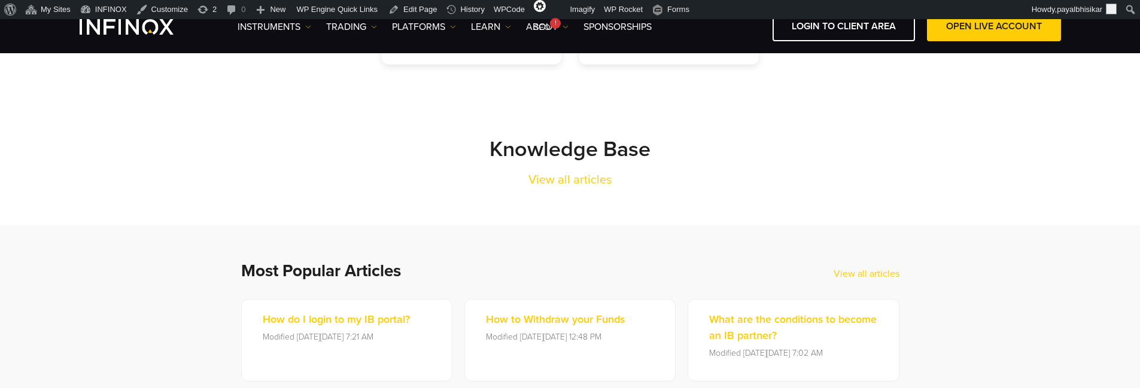
click at [369, 170] on div "Knowledge Base View all articles" at bounding box center [570, 162] width 694 height 53
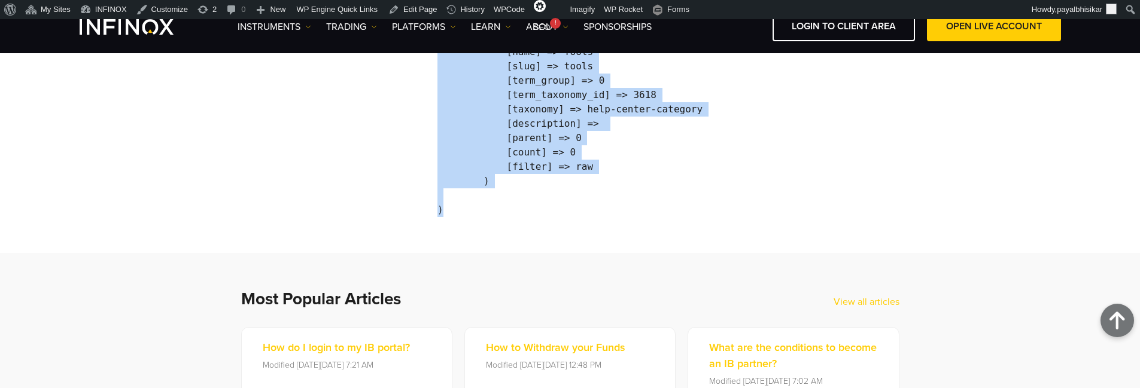
scroll to position [658, 0]
drag, startPoint x: 446, startPoint y: 135, endPoint x: 552, endPoint y: 220, distance: 135.8
copy pre "Array ( [0] => WP_Term Object ( [term_id] => 3616 [name] => Funding [slug] => f…"
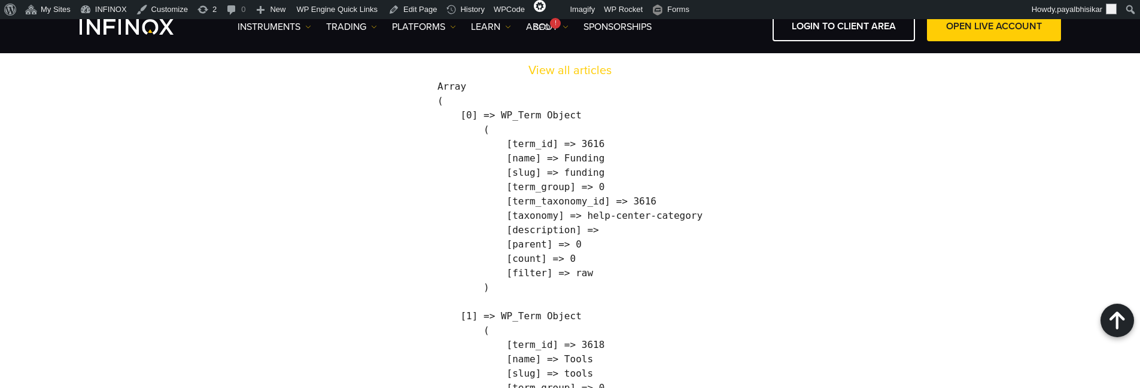
scroll to position [299, 0]
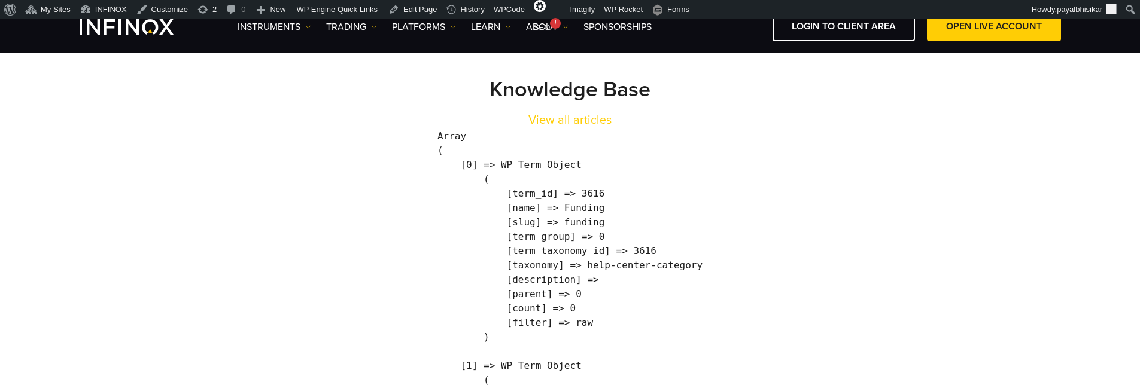
click at [587, 209] on pre "Array ( [0] => WP_Term Object ( [term_id] => 3616 [name] => Funding [slug] => f…" at bounding box center [570, 351] width 265 height 445
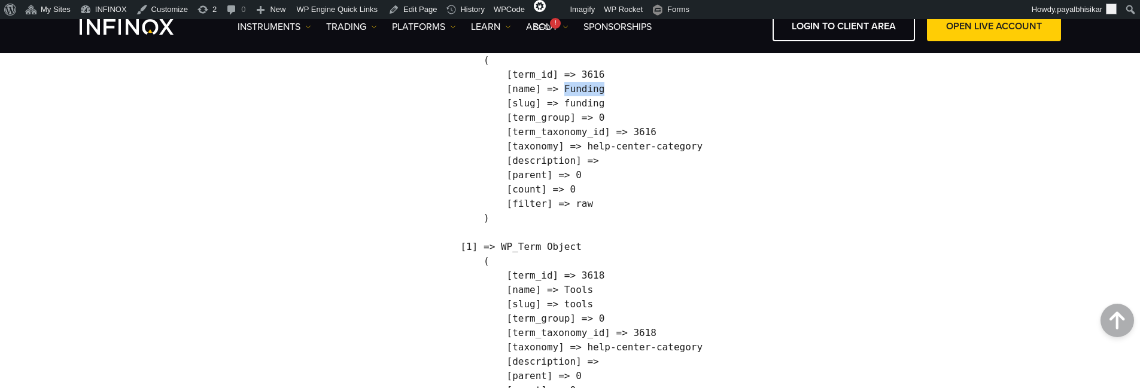
scroll to position [419, 0]
click at [585, 292] on pre "Array ( [0] => WP_Term Object ( [term_id] => 3616 [name] => Funding [slug] => f…" at bounding box center [570, 232] width 265 height 445
click at [617, 291] on pre "Array ( [0] => WP_Term Object ( [term_id] => 3616 [name] => Funding [slug] => f…" at bounding box center [570, 232] width 265 height 445
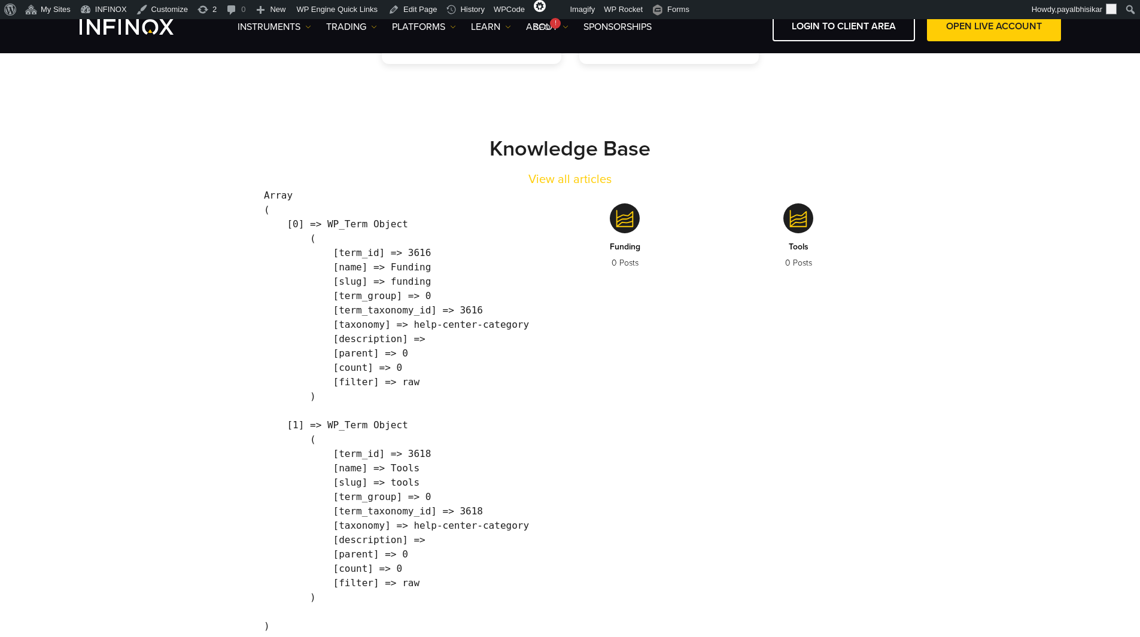
scroll to position [239, 0]
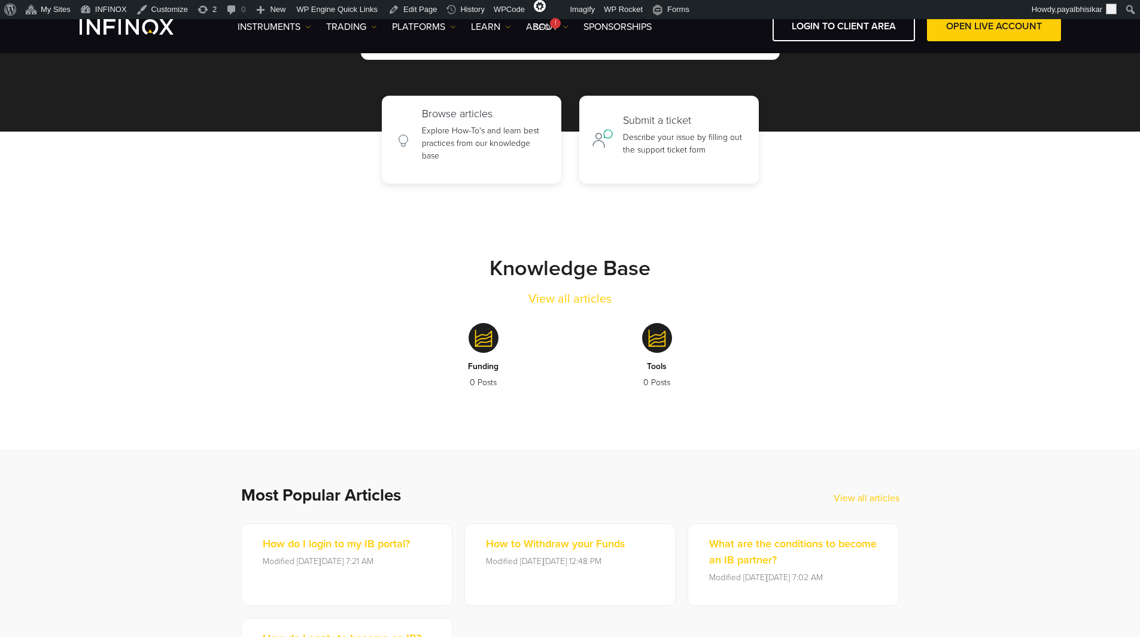
scroll to position [120, 0]
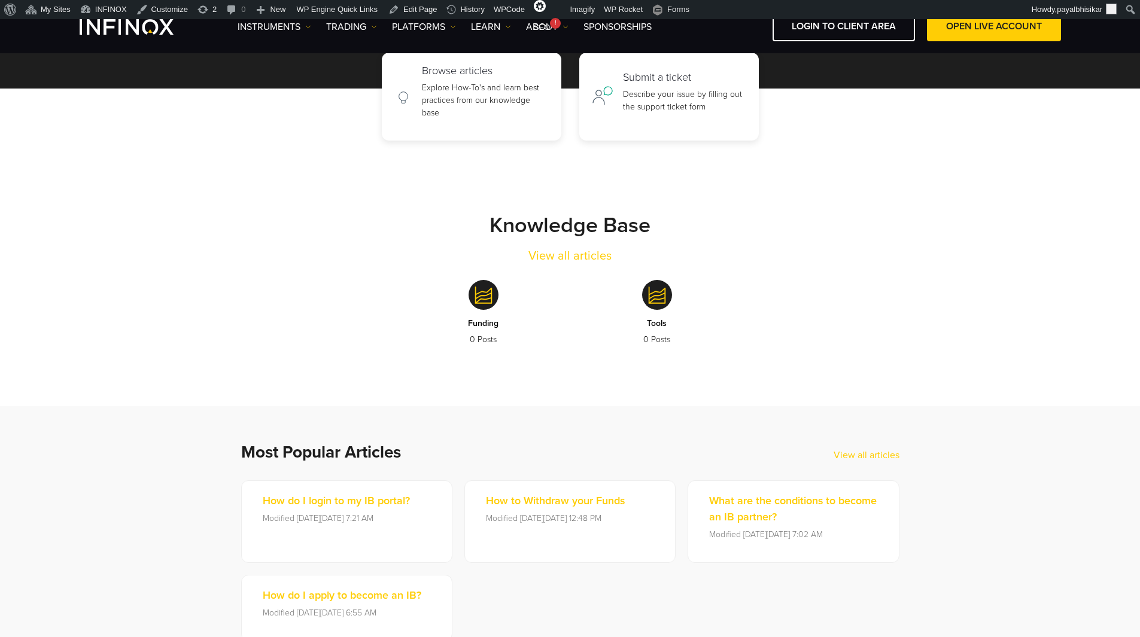
scroll to position [120, 0]
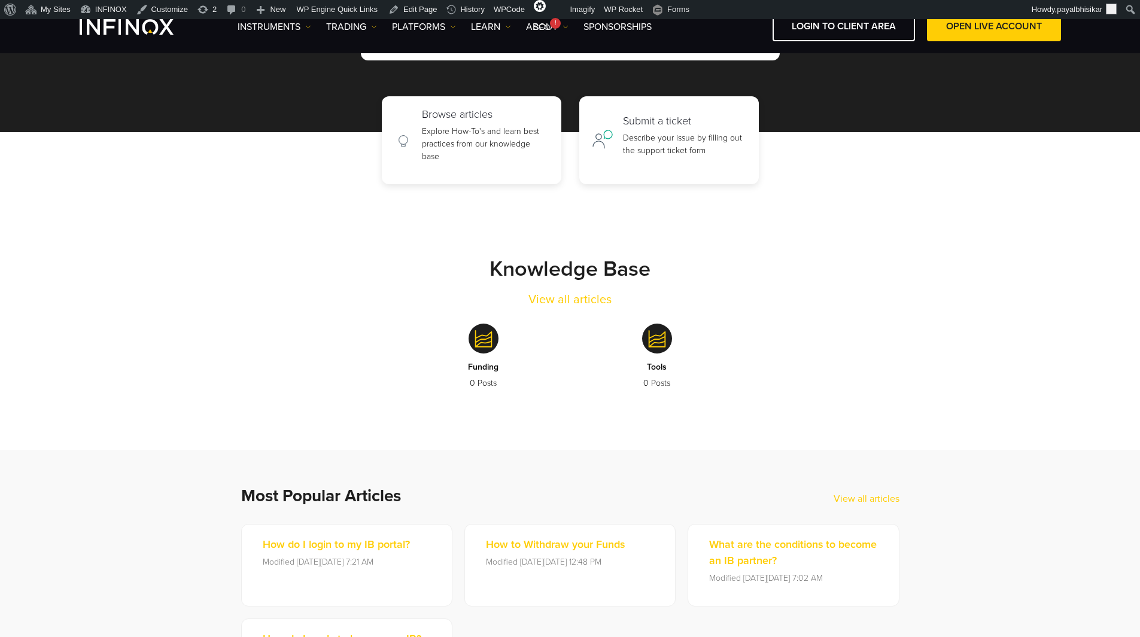
click at [691, 383] on link "Tools 0 Posts" at bounding box center [657, 361] width 156 height 105
click at [813, 302] on div "Knowledge Base View all articles" at bounding box center [570, 282] width 694 height 53
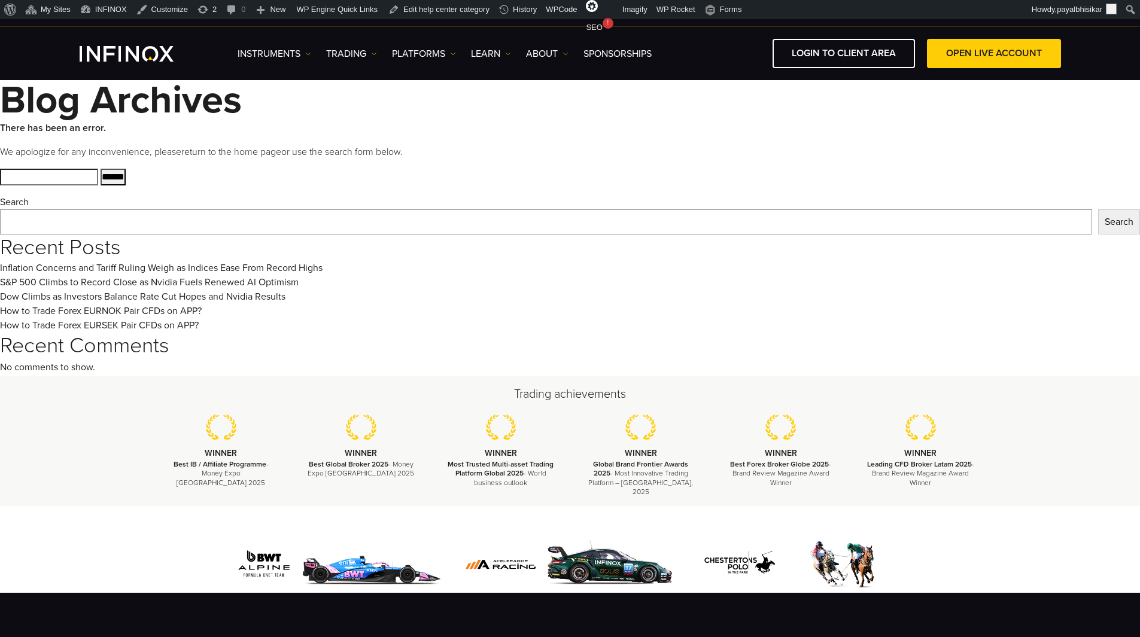
click at [50, 101] on h1 "Blog Archives" at bounding box center [570, 100] width 1140 height 41
click at [131, 130] on p "There has been an error." at bounding box center [570, 128] width 1140 height 14
click at [46, 129] on strong "There has been an error." at bounding box center [53, 128] width 106 height 12
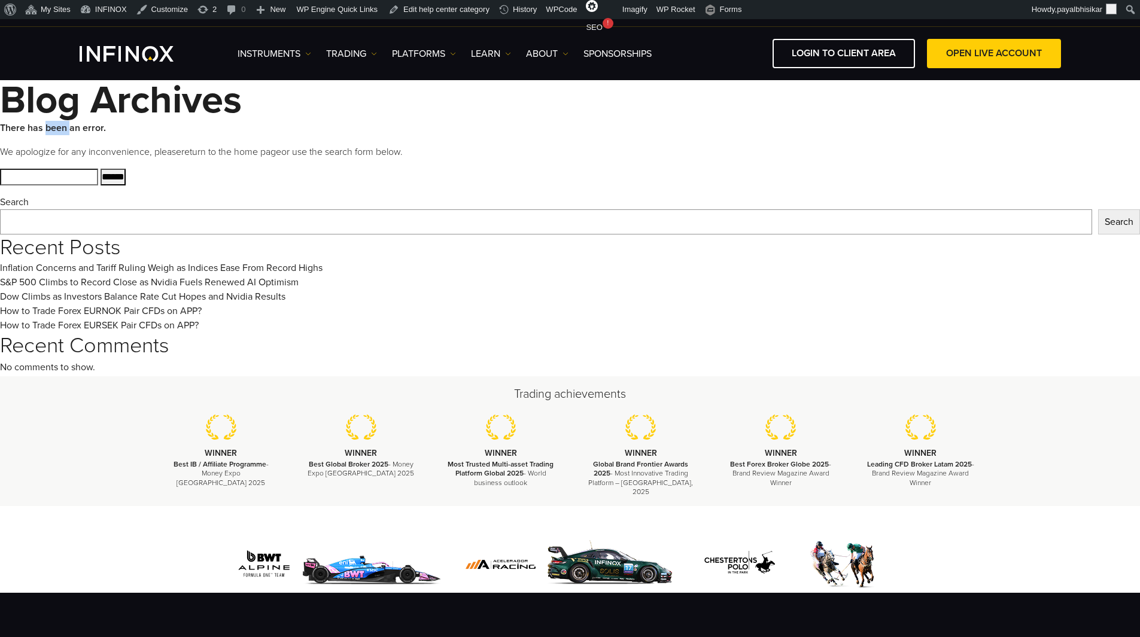
click at [46, 128] on strong "There has been an error." at bounding box center [53, 128] width 106 height 12
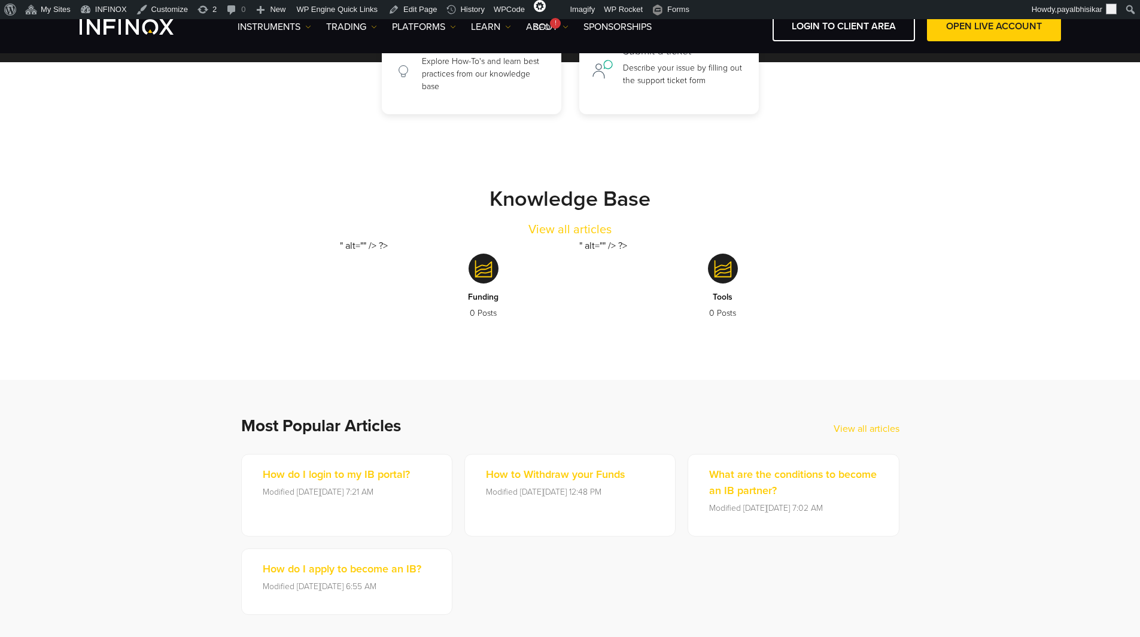
scroll to position [120, 0]
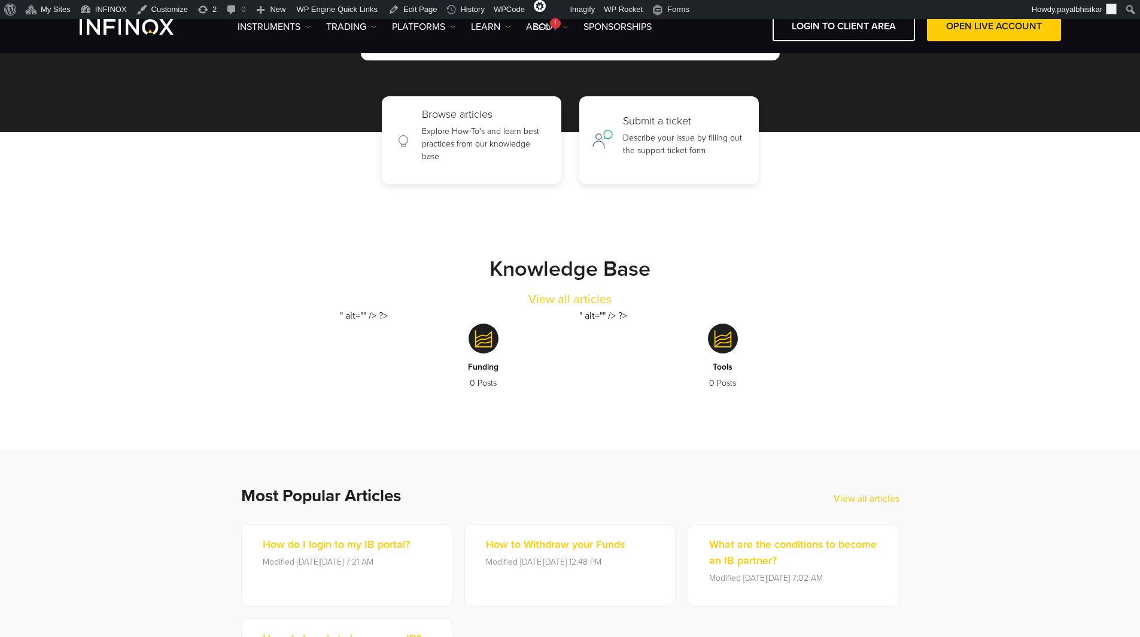
click at [230, 313] on div "" alt="" /> ?> Funding 0 Posts " alt="" /> ?> Tools 0 Posts" at bounding box center [570, 361] width 694 height 105
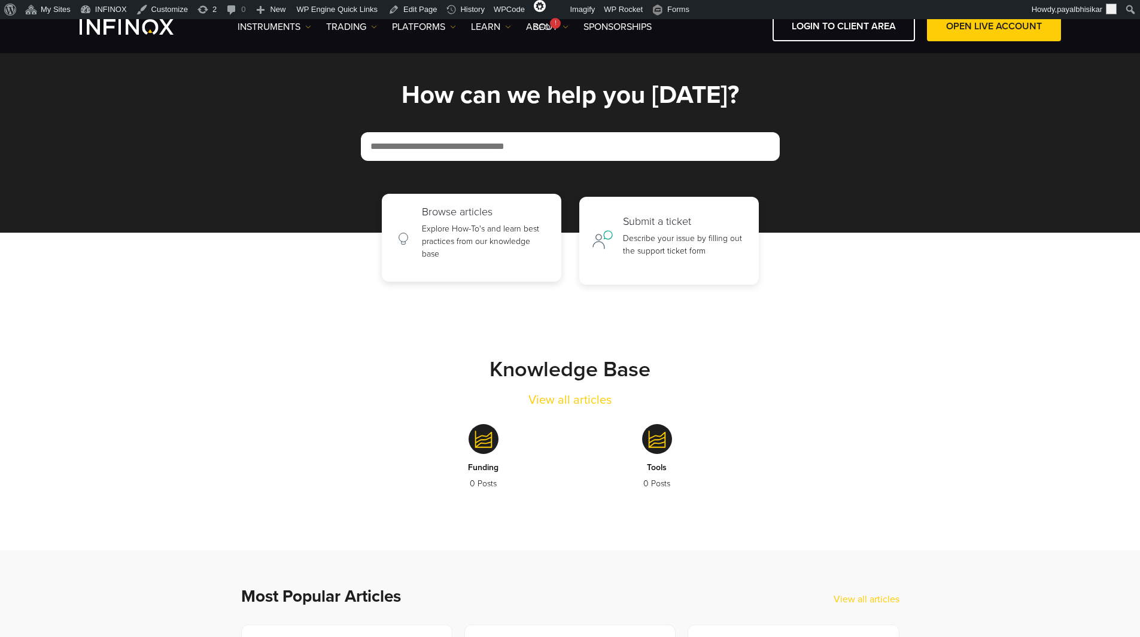
scroll to position [239, 0]
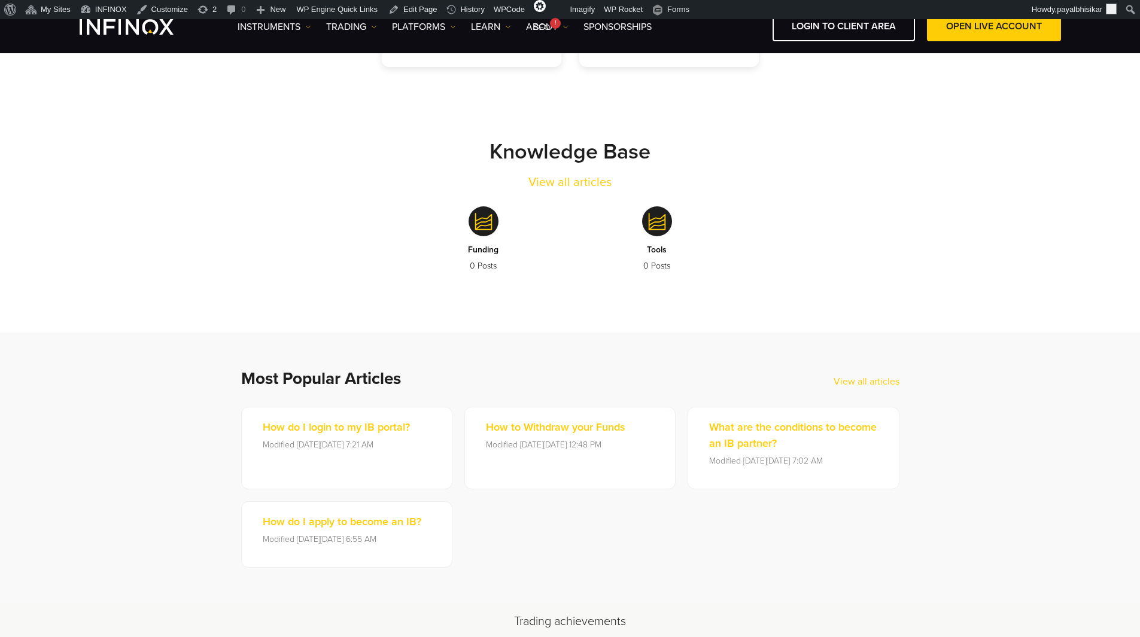
drag, startPoint x: 249, startPoint y: 173, endPoint x: 249, endPoint y: 165, distance: 7.8
click at [249, 172] on div "Knowledge Base View all articles" at bounding box center [570, 165] width 694 height 53
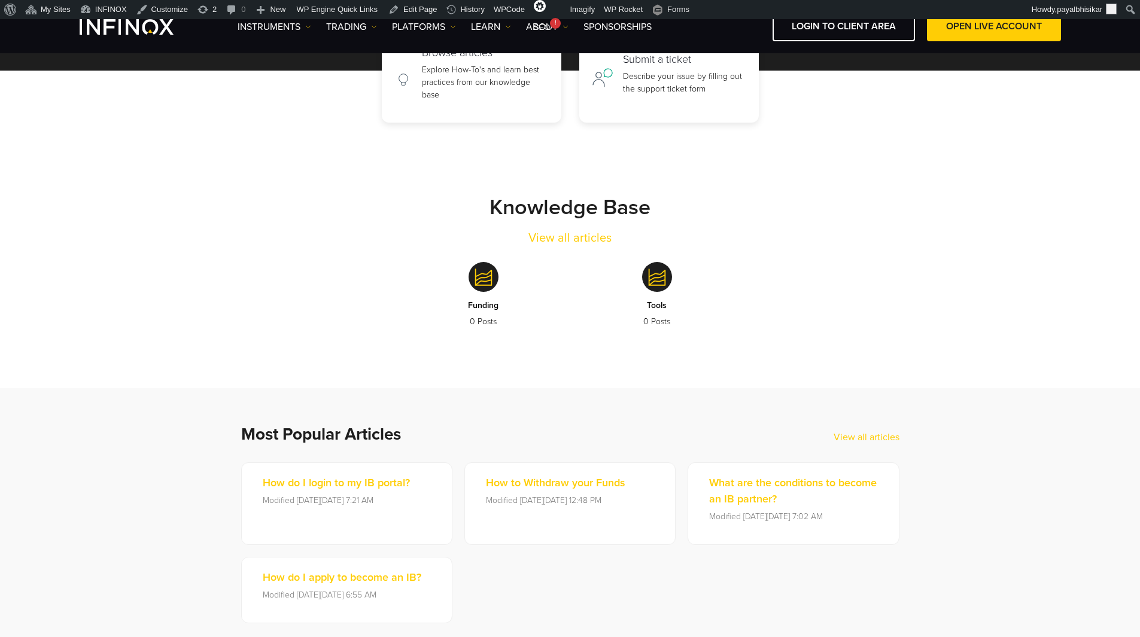
scroll to position [180, 0]
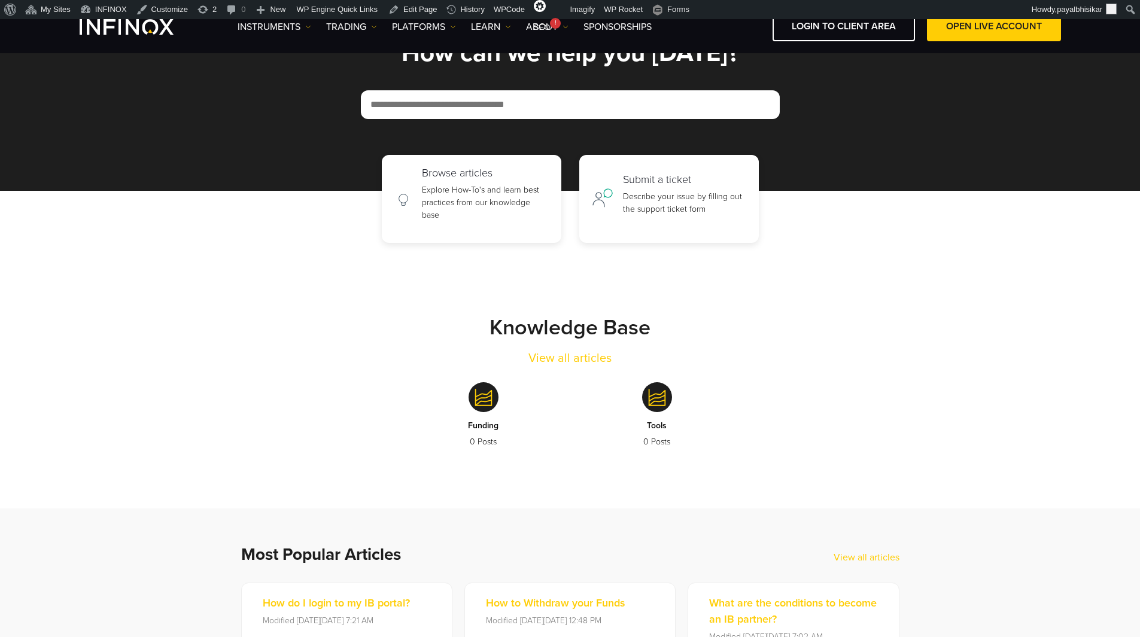
scroll to position [120, 0]
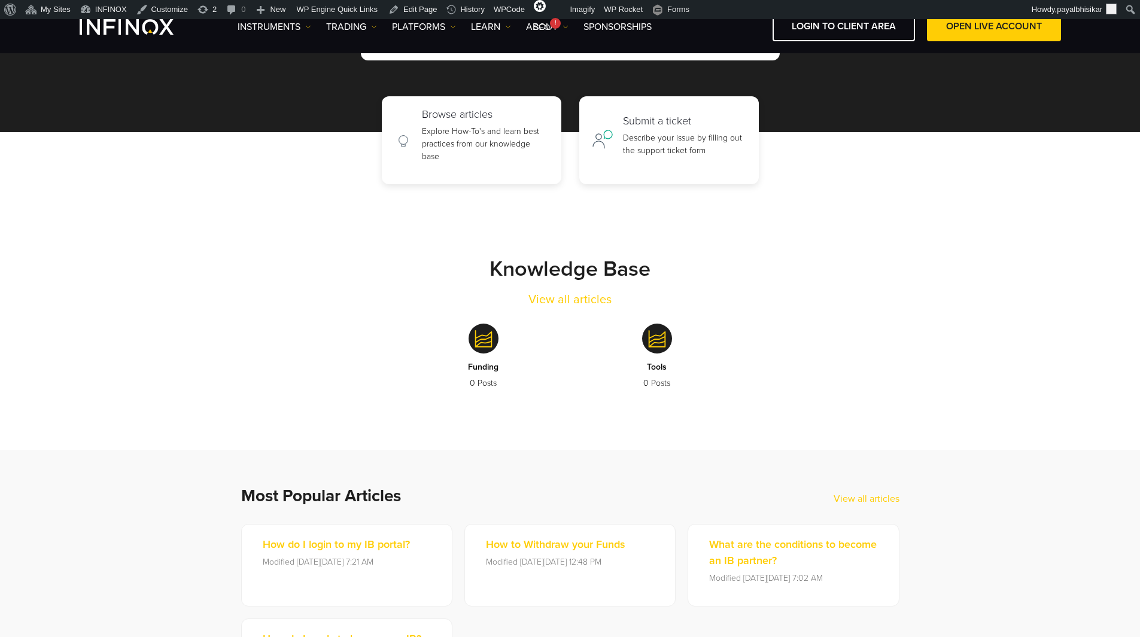
click at [283, 260] on div "Knowledge Base View all articles" at bounding box center [570, 282] width 694 height 53
click at [663, 130] on p "Describe your issue by filling out the support ticket form" at bounding box center [684, 141] width 123 height 25
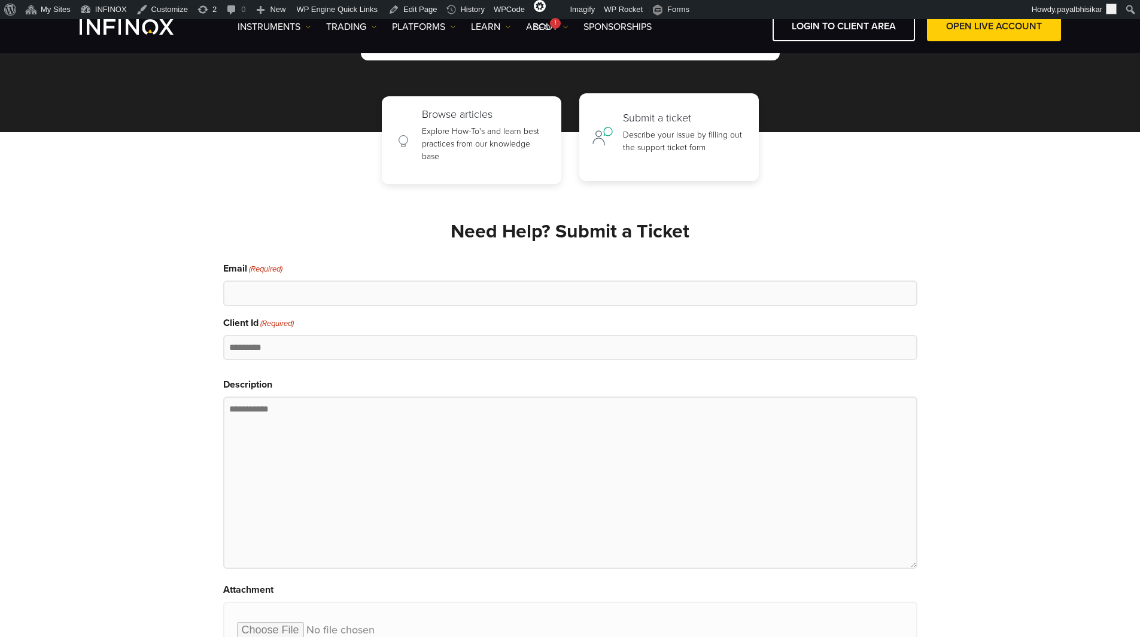
click at [661, 122] on h2 "Submit a ticket" at bounding box center [684, 118] width 123 height 13
click at [483, 123] on p "Explore How-To's and learn best practices from our knowledge base" at bounding box center [485, 141] width 127 height 38
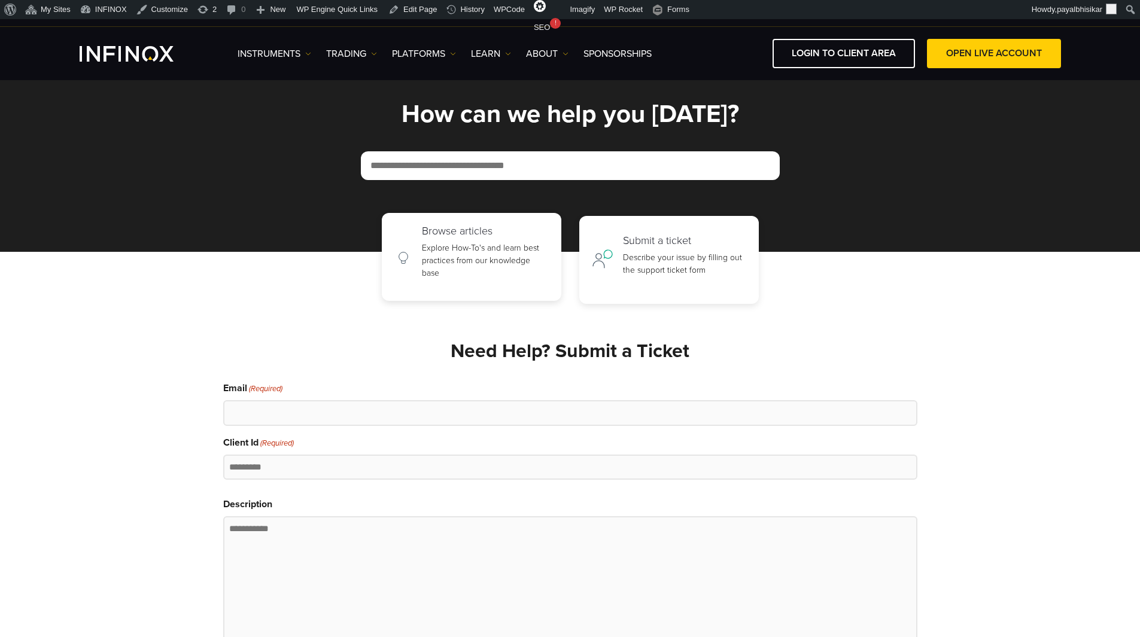
click at [444, 235] on h2 "Browse articles" at bounding box center [485, 231] width 127 height 13
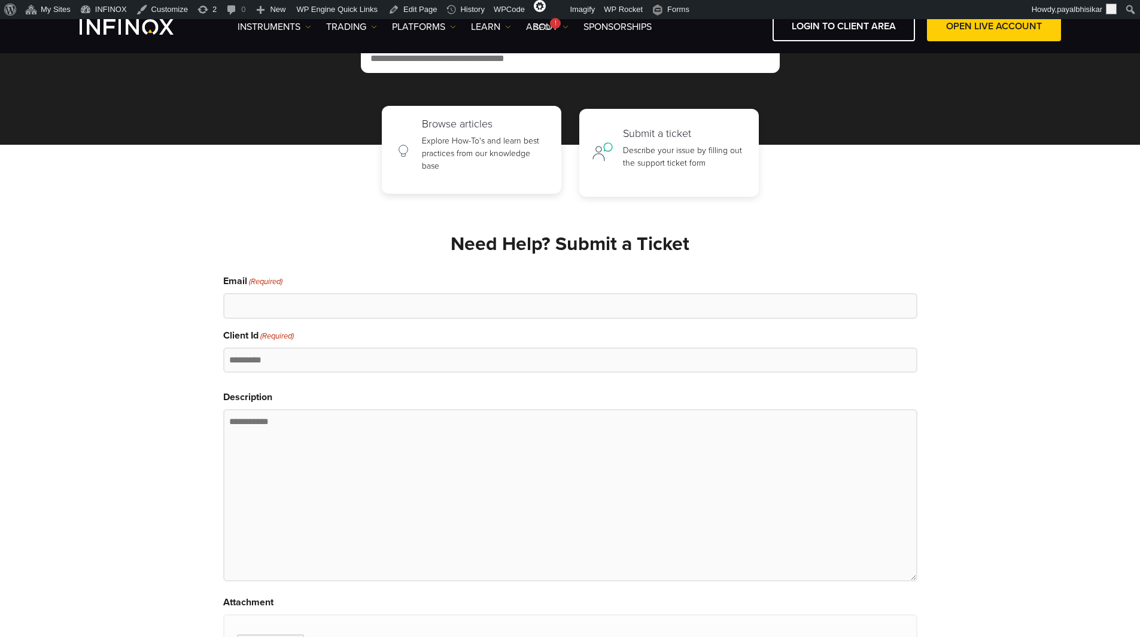
scroll to position [120, 0]
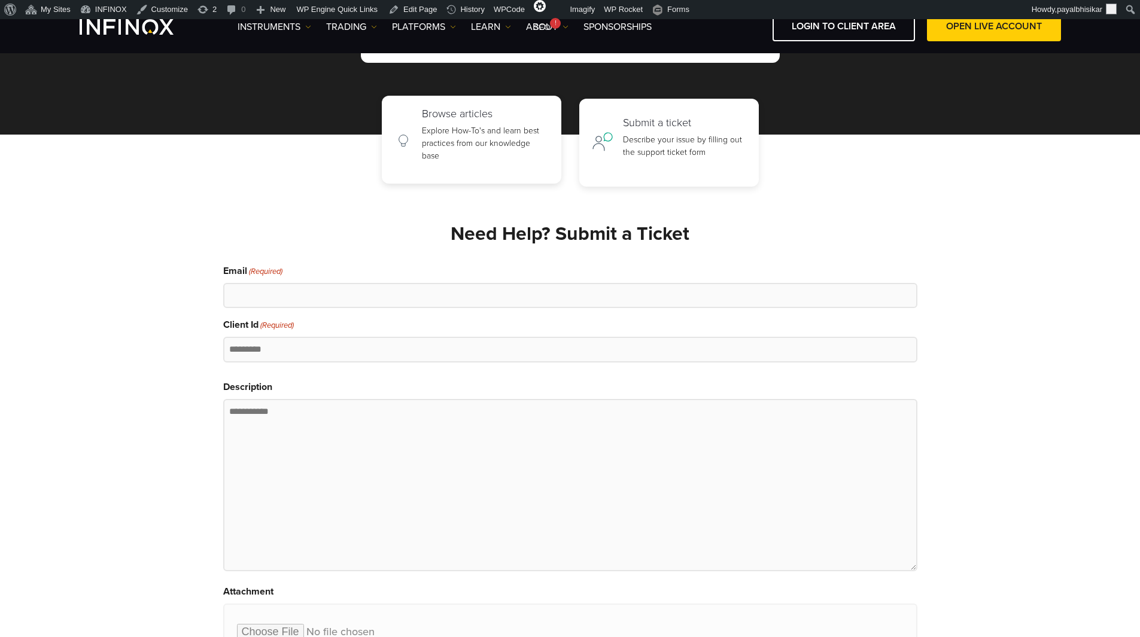
click at [497, 120] on h2 "Browse articles" at bounding box center [485, 114] width 127 height 13
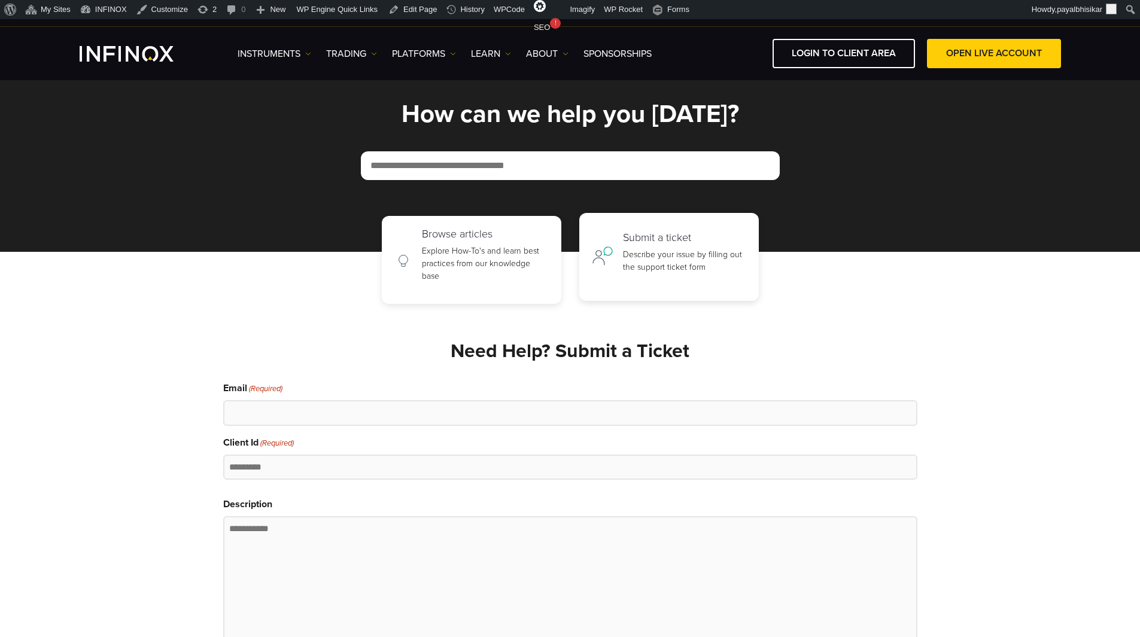
click at [664, 242] on h2 "Submit a ticket" at bounding box center [684, 238] width 123 height 13
click at [508, 226] on h2 "Browse articles" at bounding box center [485, 231] width 127 height 13
click at [326, 168] on div "How can we help you [DATE]?" at bounding box center [570, 140] width 718 height 79
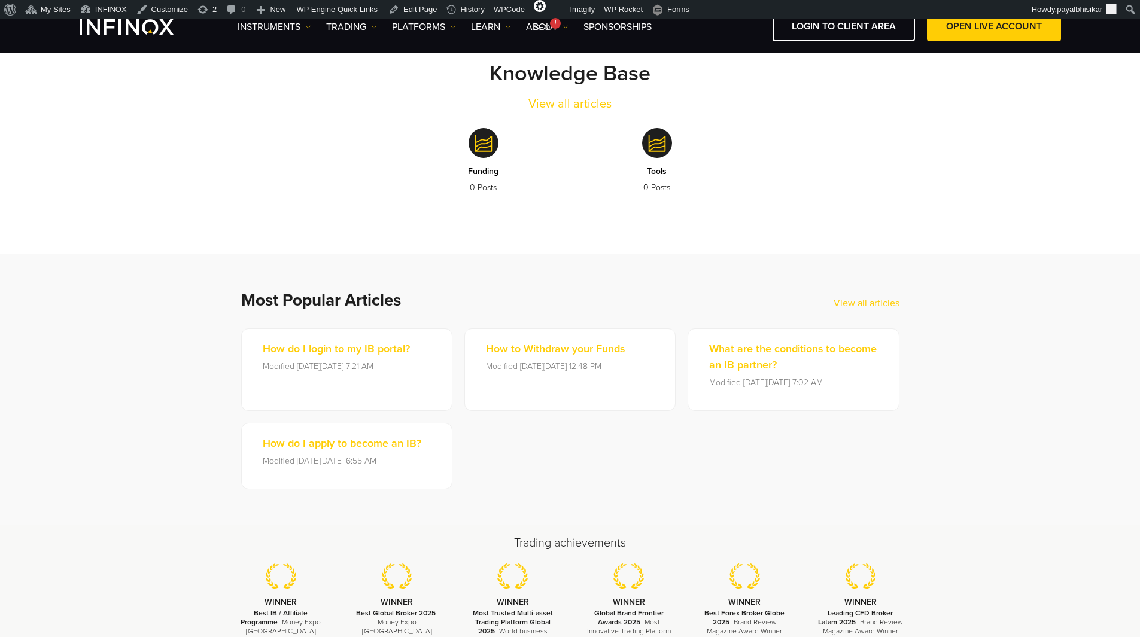
scroll to position [359, 0]
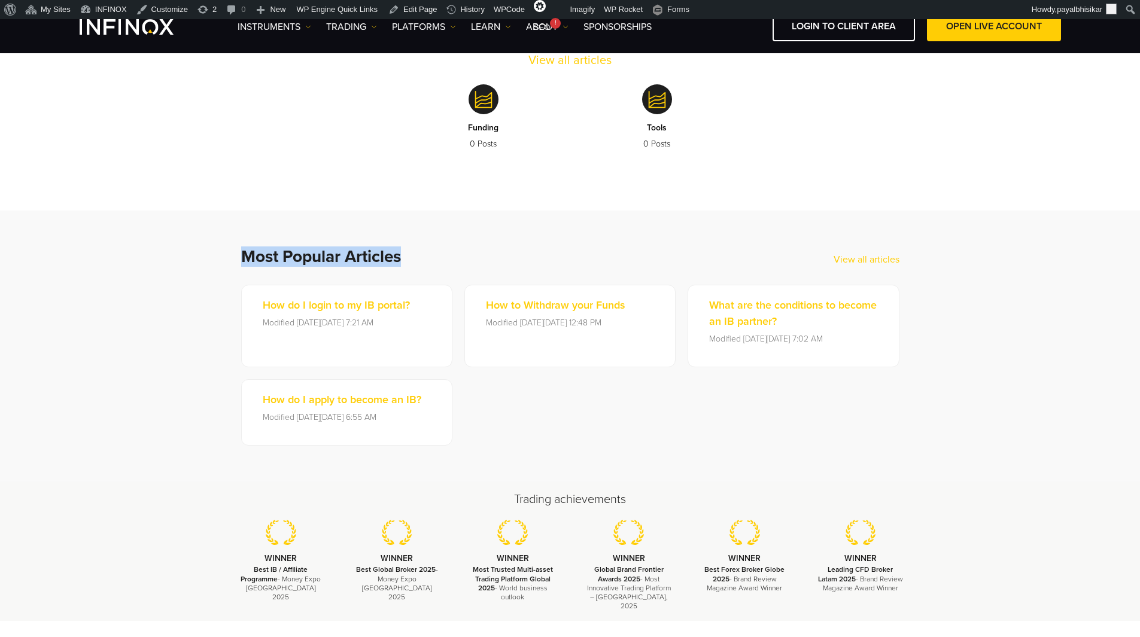
drag, startPoint x: 238, startPoint y: 256, endPoint x: 412, endPoint y: 260, distance: 174.2
click at [408, 260] on div "Most Popular Articles View all articles How do I login to my IB portal? Modifie…" at bounding box center [570, 346] width 718 height 199
click at [412, 260] on h2 "Most Popular Articles" at bounding box center [537, 257] width 593 height 20
drag, startPoint x: 412, startPoint y: 258, endPoint x: 241, endPoint y: 254, distance: 171.8
click at [241, 254] on h2 "Most Popular Articles" at bounding box center [537, 257] width 593 height 20
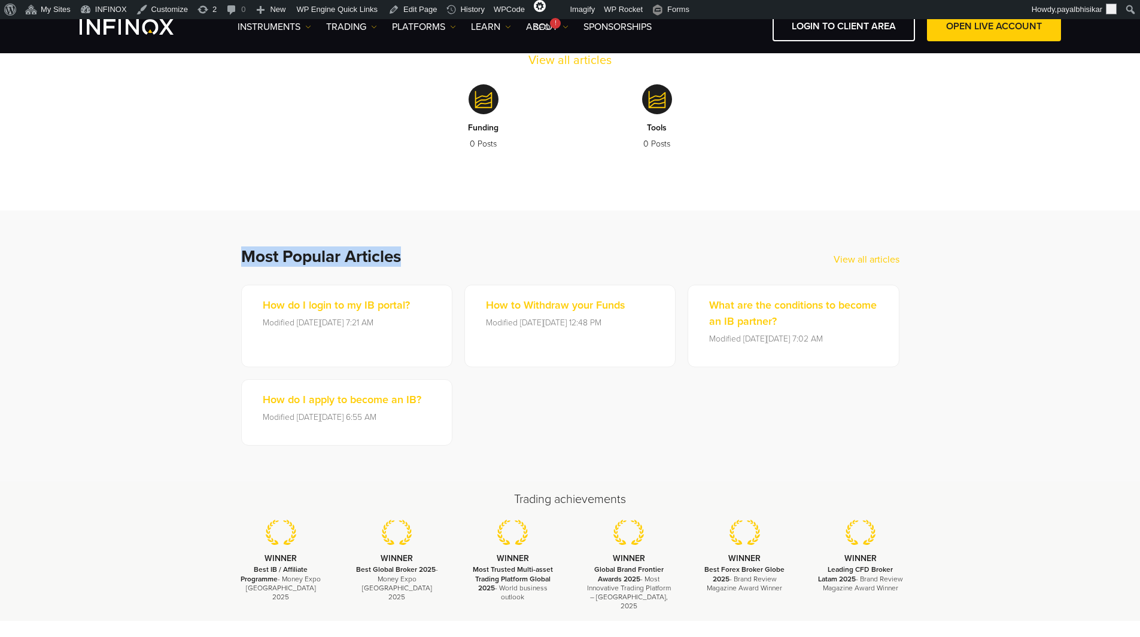
click at [231, 257] on div "Most Popular Articles View all articles How do I login to my IB portal? Modifie…" at bounding box center [570, 346] width 718 height 199
drag, startPoint x: 238, startPoint y: 258, endPoint x: 408, endPoint y: 257, distance: 170.0
click at [408, 257] on div "Most Popular Articles View all articles How do I login to my IB portal? Modifie…" at bounding box center [570, 346] width 718 height 199
click at [410, 257] on h2 "Most Popular Articles" at bounding box center [537, 257] width 593 height 20
click at [413, 257] on h2 "Most Popular Articles" at bounding box center [537, 257] width 593 height 20
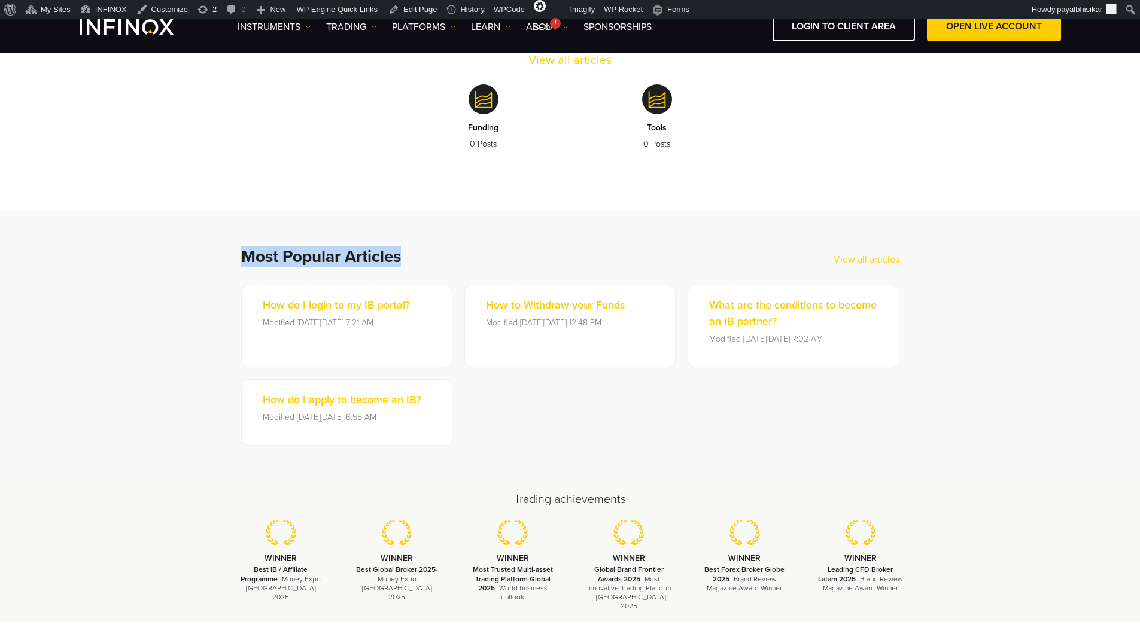
drag, startPoint x: 409, startPoint y: 257, endPoint x: 241, endPoint y: 248, distance: 167.8
click at [241, 248] on h2 "Most Popular Articles" at bounding box center [537, 257] width 593 height 20
click at [238, 248] on div "Most Popular Articles View all articles How do I login to my IB portal? Modifie…" at bounding box center [570, 346] width 718 height 199
drag, startPoint x: 238, startPoint y: 250, endPoint x: 403, endPoint y: 256, distance: 165.3
click at [403, 256] on div "Most Popular Articles View all articles How do I login to my IB portal? Modifie…" at bounding box center [570, 346] width 718 height 199
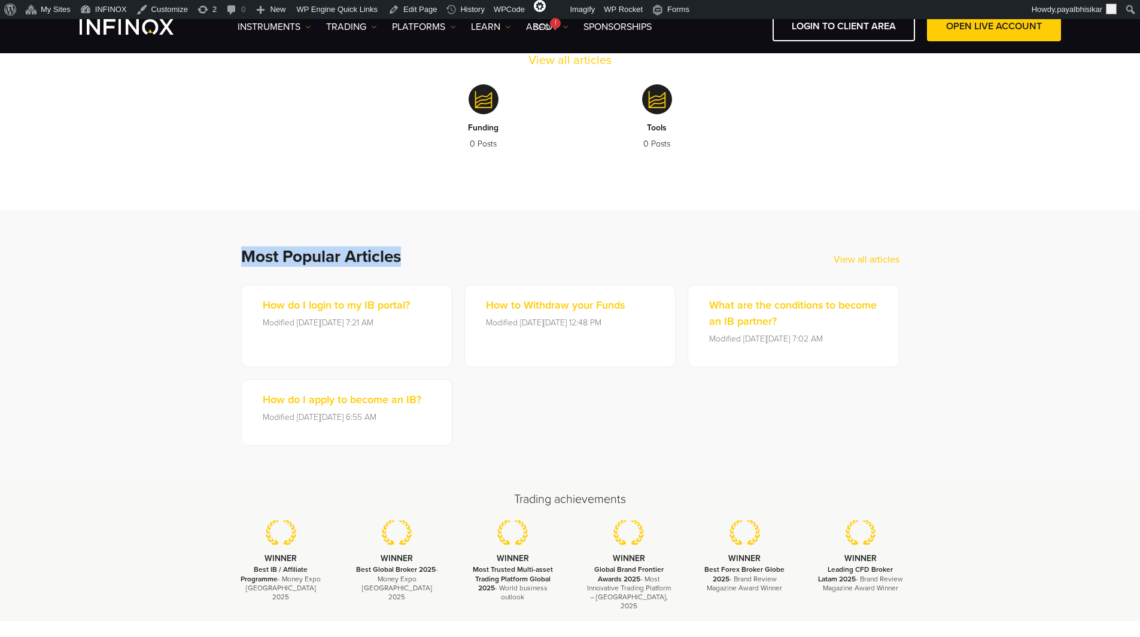
click at [412, 256] on h2 "Most Popular Articles" at bounding box center [537, 257] width 593 height 20
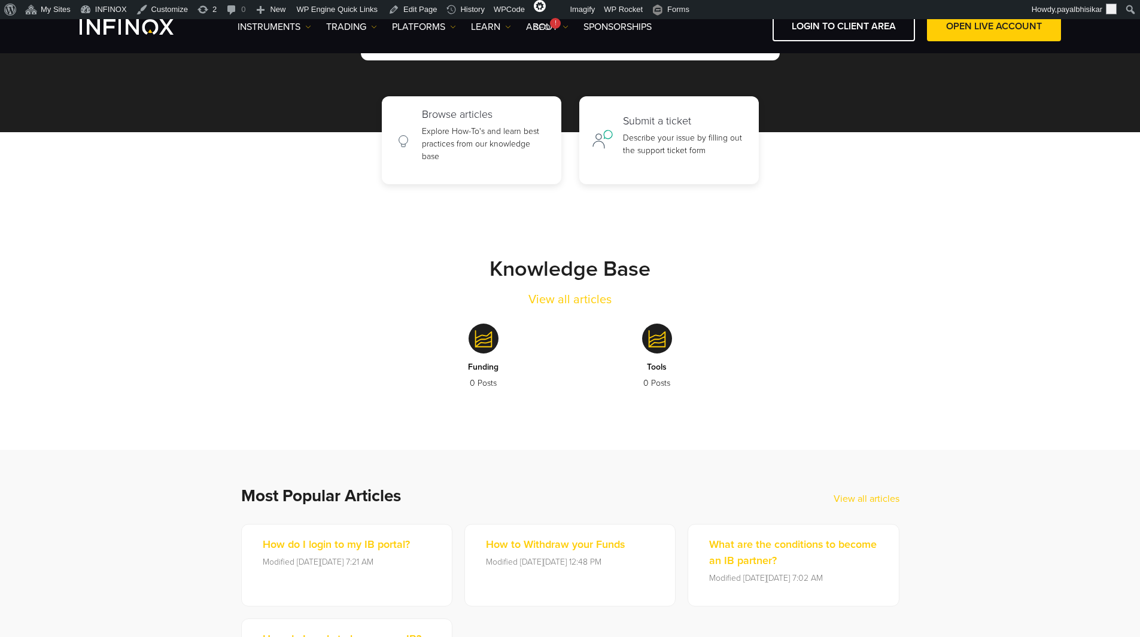
scroll to position [0, 0]
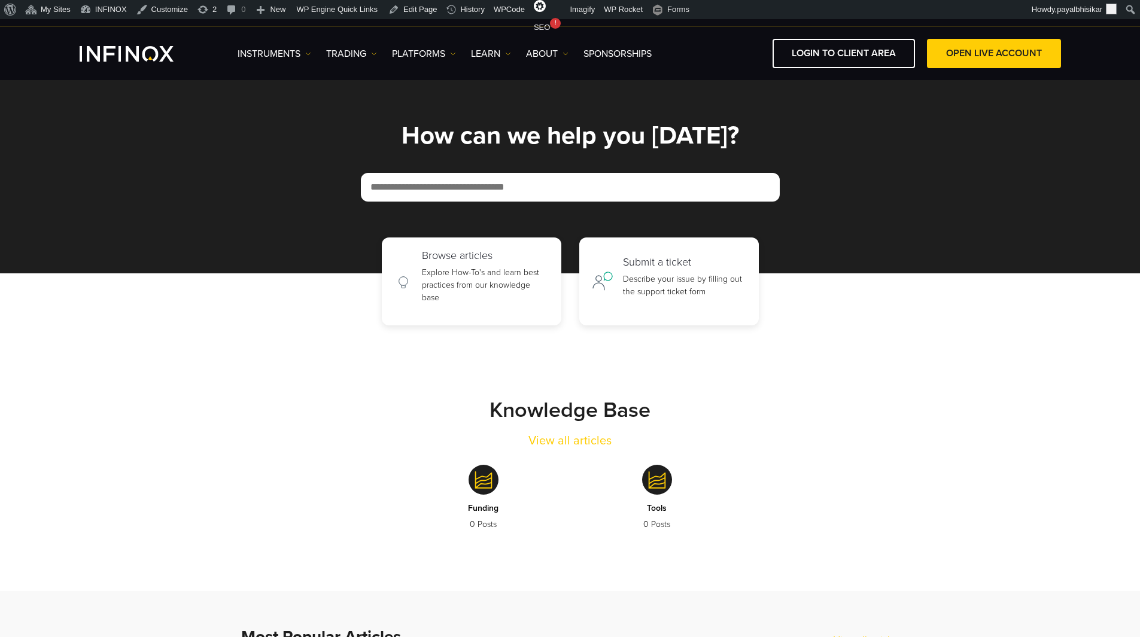
click at [220, 277] on div "Browse articles Explore How-To's and learn best practices from our knowledge ba…" at bounding box center [570, 282] width 1140 height 88
click at [179, 285] on div "Browse articles Explore How-To's and learn best practices from our knowledge ba…" at bounding box center [570, 282] width 1140 height 88
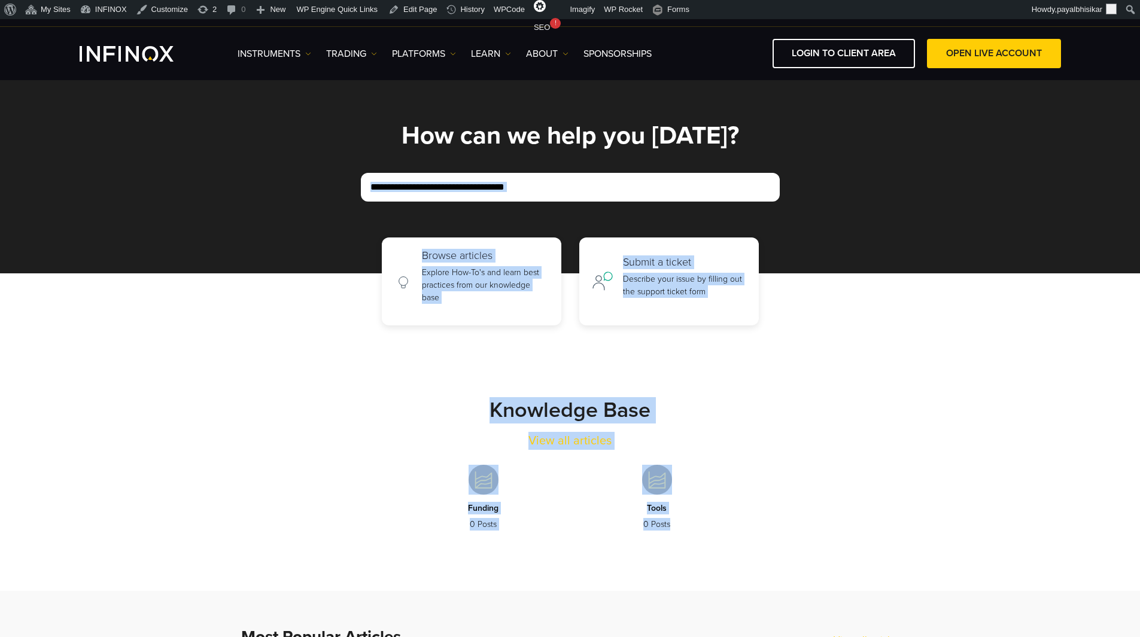
drag, startPoint x: 416, startPoint y: 218, endPoint x: 692, endPoint y: 526, distance: 412.8
click at [692, 526] on div "How can we help you today? Browse articles Explore How-To's and learn best prac…" at bounding box center [570, 333] width 1140 height 517
click at [706, 520] on link "Tools 0 Posts" at bounding box center [657, 502] width 156 height 105
click at [153, 190] on section "How can we help you [DATE]?" at bounding box center [570, 174] width 1140 height 199
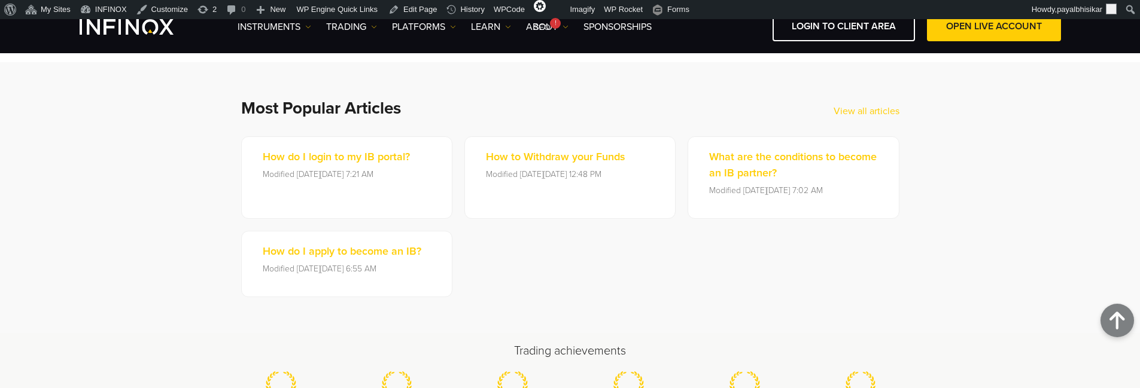
scroll to position [539, 0]
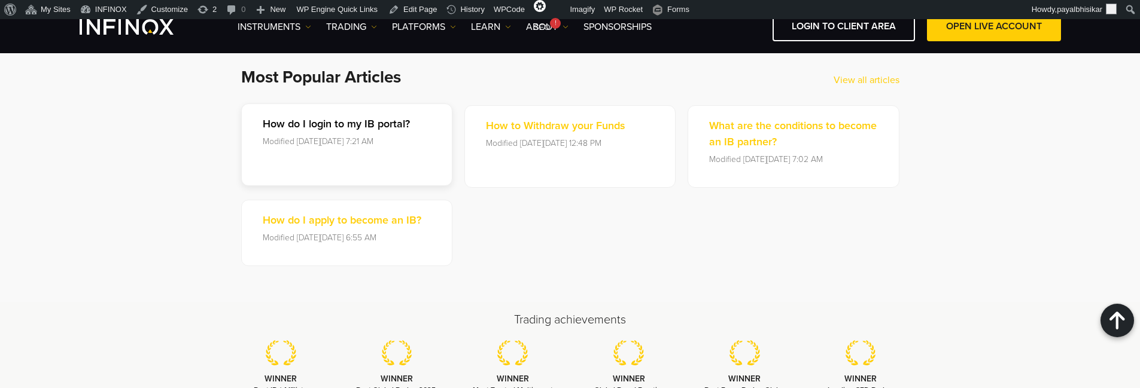
click at [341, 127] on p "How do I login to my IB portal?" at bounding box center [336, 124] width 147 height 16
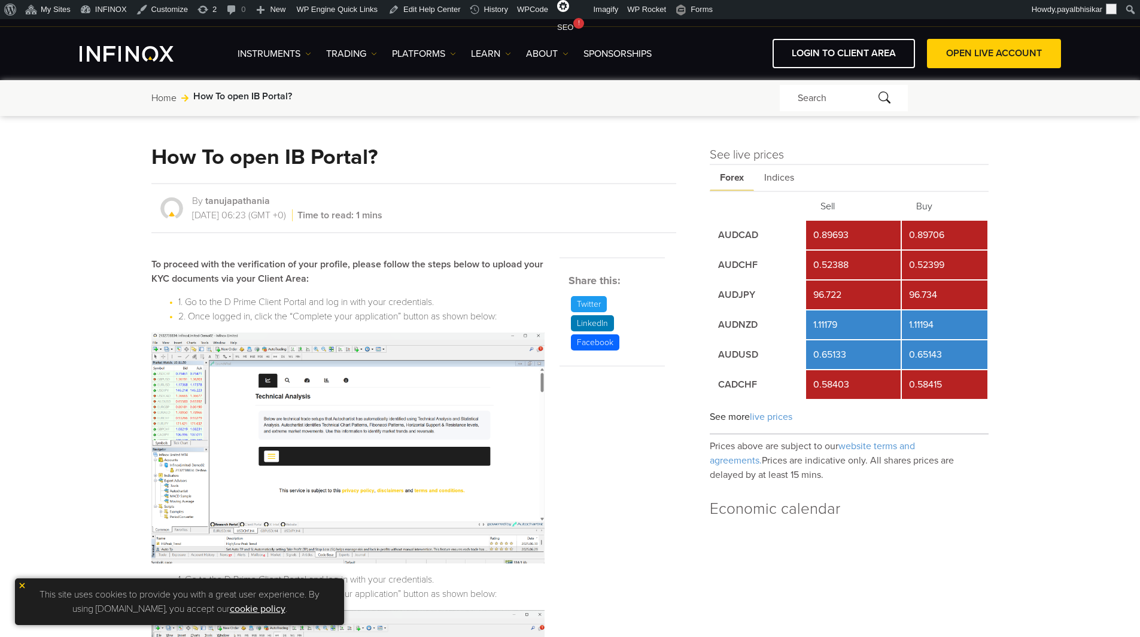
click at [22, 585] on img at bounding box center [22, 586] width 8 height 8
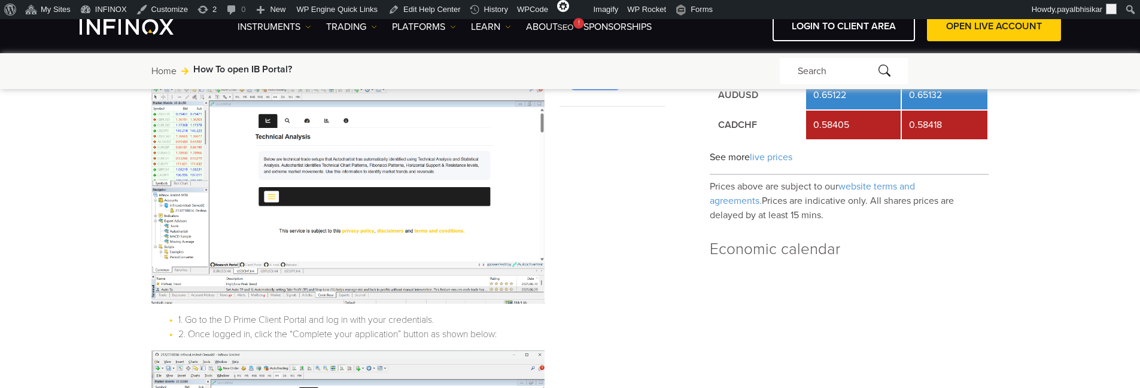
scroll to position [299, 0]
